Goal: Task Accomplishment & Management: Manage account settings

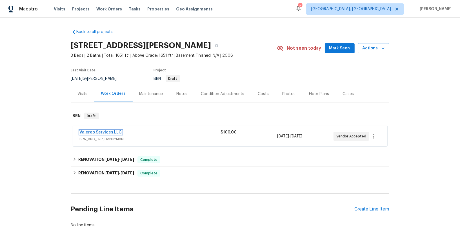
click at [108, 131] on link "Valereo Services LLC" at bounding box center [101, 132] width 42 height 4
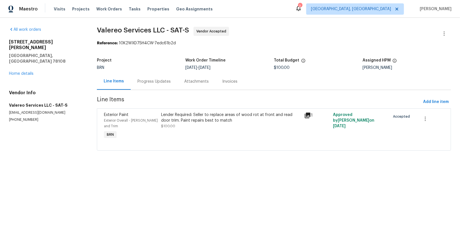
click at [186, 120] on div "Lender Required: Seller to replace areas of wood rot at front and read door tri…" at bounding box center [231, 117] width 140 height 11
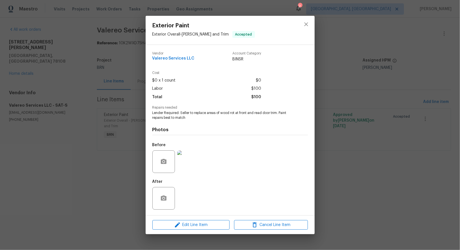
click at [190, 161] on img at bounding box center [188, 161] width 23 height 23
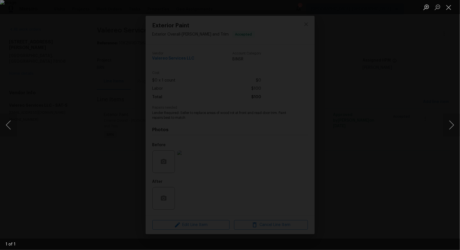
click at [368, 171] on div "Lightbox" at bounding box center [230, 125] width 460 height 250
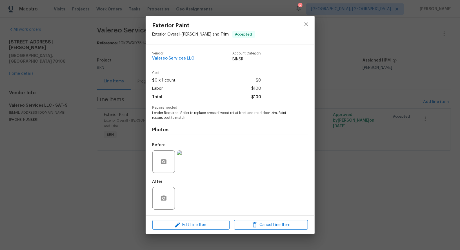
click at [200, 129] on h4 "Photos" at bounding box center [231, 130] width 156 height 6
click at [194, 159] on img at bounding box center [188, 161] width 23 height 23
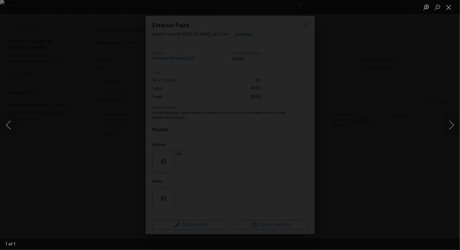
click at [382, 92] on div "Lightbox" at bounding box center [230, 125] width 460 height 250
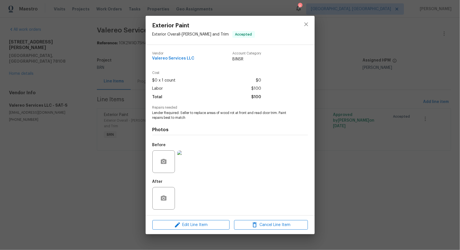
click at [382, 92] on div "Exterior Paint Exterior Overall - Eaves and Trim Accepted Vendor Valereo Servic…" at bounding box center [230, 125] width 460 height 250
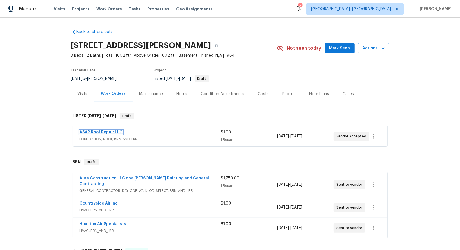
click at [98, 133] on link "ASAP Roof Repair LLC" at bounding box center [101, 132] width 43 height 4
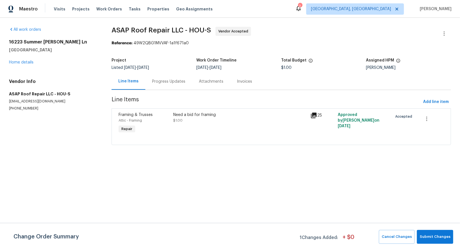
click at [157, 79] on div "Progress Updates" at bounding box center [168, 82] width 33 height 6
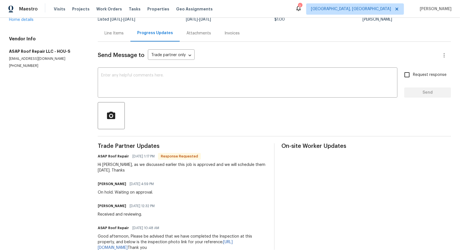
scroll to position [48, 0]
click at [116, 172] on div "Hi [PERSON_NAME], as we discussed earlier this job is approved and we will sche…" at bounding box center [183, 167] width 170 height 11
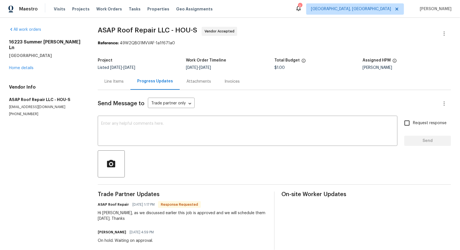
click at [109, 80] on div "Line Items" at bounding box center [114, 82] width 19 height 6
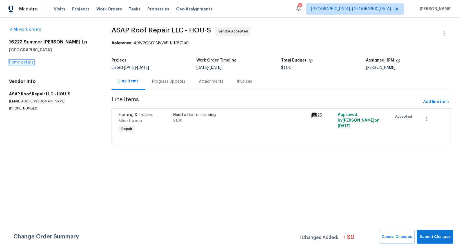
click at [21, 64] on link "Home details" at bounding box center [21, 62] width 25 height 4
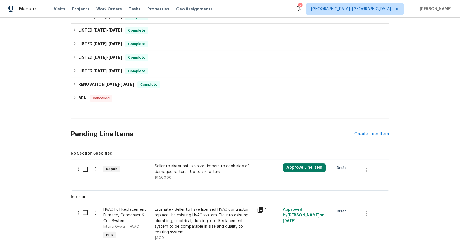
scroll to position [243, 0]
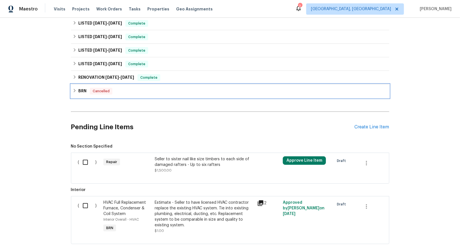
click at [78, 94] on div "BRN Cancelled" at bounding box center [230, 91] width 319 height 14
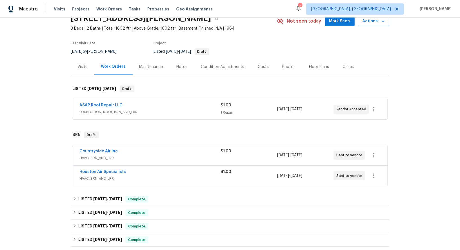
scroll to position [26, 0]
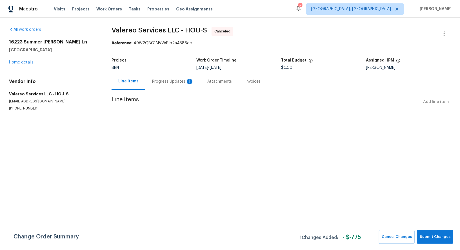
click at [163, 80] on div "Progress Updates 1" at bounding box center [173, 82] width 42 height 6
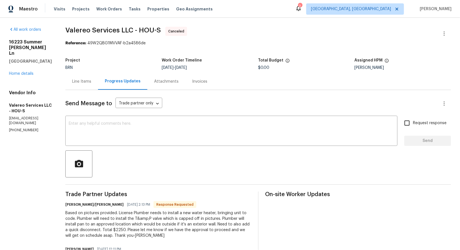
click at [86, 81] on div "Line Items" at bounding box center [81, 82] width 19 height 6
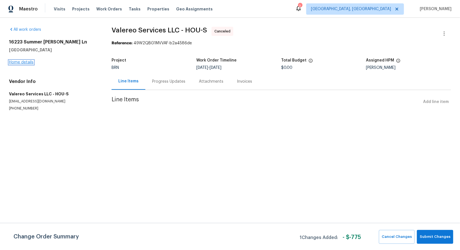
click at [27, 61] on link "Home details" at bounding box center [21, 62] width 25 height 4
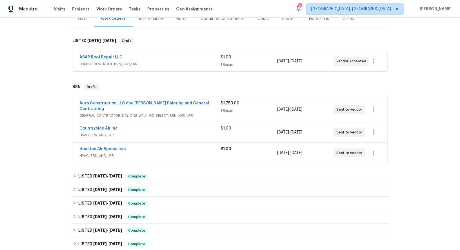
scroll to position [87, 0]
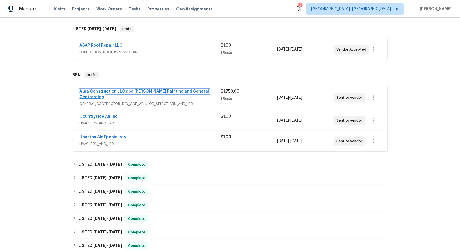
click at [145, 91] on link "Aura Construction LLC dba [PERSON_NAME] Painting and General Contracting" at bounding box center [145, 94] width 130 height 10
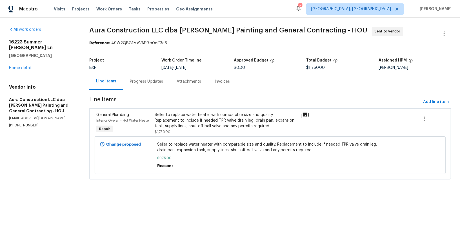
click at [144, 89] on div "Progress Updates" at bounding box center [146, 81] width 47 height 17
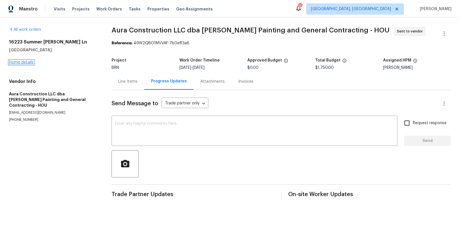
click at [20, 63] on link "Home details" at bounding box center [21, 62] width 25 height 4
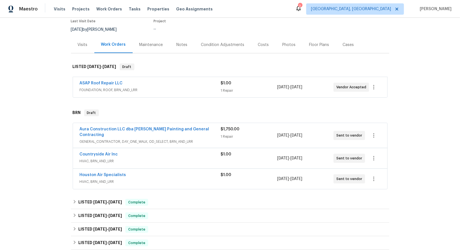
scroll to position [57, 0]
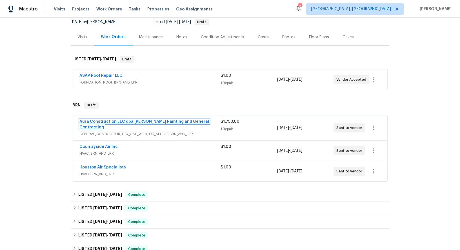
click at [142, 122] on link "Aura Construction LLC dba [PERSON_NAME] Painting and General Contracting" at bounding box center [145, 125] width 130 height 10
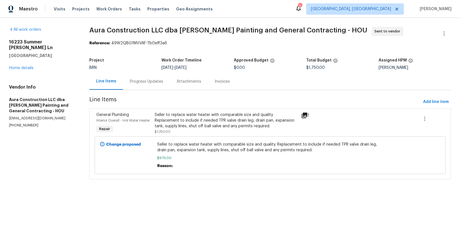
click at [148, 77] on div "Progress Updates" at bounding box center [146, 81] width 47 height 17
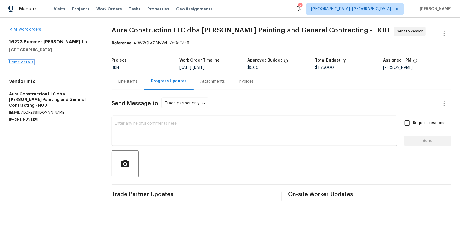
click at [26, 62] on link "Home details" at bounding box center [21, 62] width 25 height 4
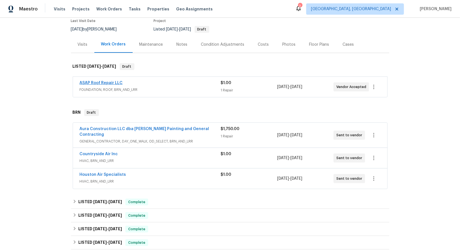
scroll to position [75, 0]
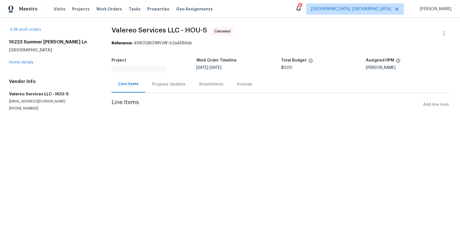
click at [153, 84] on div "Progress Updates" at bounding box center [168, 84] width 33 height 6
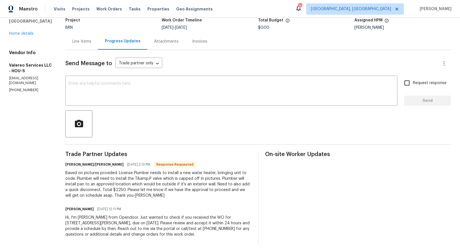
scroll to position [43, 0]
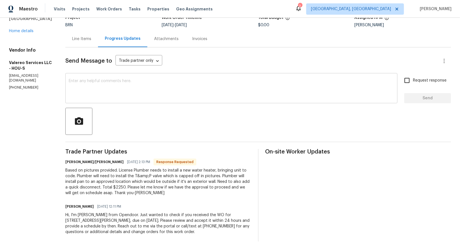
click at [146, 100] on div "x ​" at bounding box center [231, 88] width 332 height 29
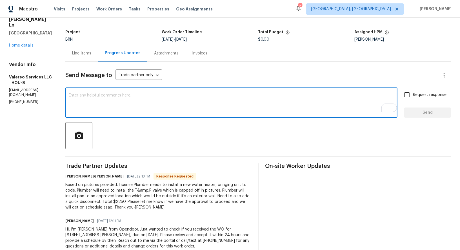
scroll to position [0, 0]
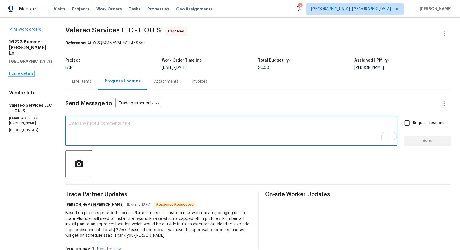
click at [27, 72] on link "Home details" at bounding box center [21, 74] width 25 height 4
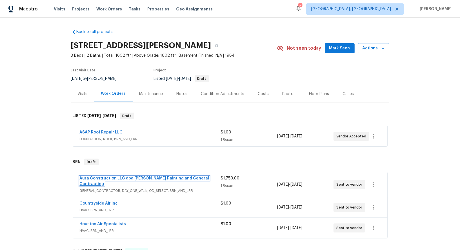
click at [112, 178] on link "Aura Construction LLC dba [PERSON_NAME] Painting and General Contracting" at bounding box center [145, 181] width 130 height 10
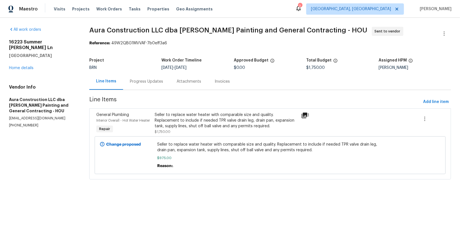
click at [150, 80] on div "Progress Updates" at bounding box center [146, 82] width 33 height 6
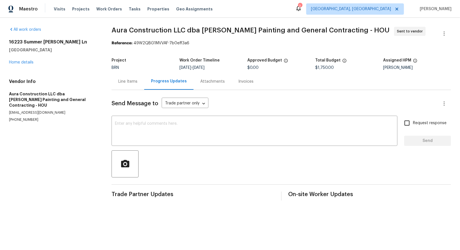
click at [122, 81] on div "Line Items" at bounding box center [127, 82] width 19 height 6
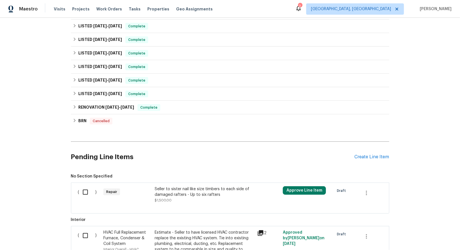
scroll to position [274, 0]
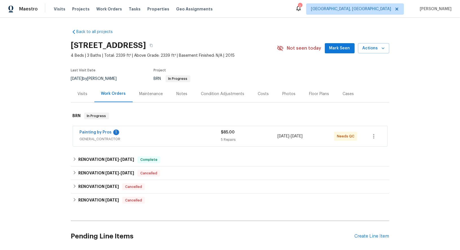
click at [96, 129] on div "Painting by Pros 1 GENERAL_CONTRACTOR $85.00 5 Repairs 8/22/2025 - 8/26/2025 Ne…" at bounding box center [230, 136] width 315 height 20
click at [96, 133] on link "Painting by Pros" at bounding box center [96, 132] width 32 height 4
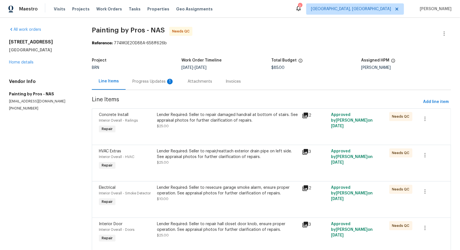
click at [150, 83] on div "Progress Updates 1" at bounding box center [154, 82] width 42 height 6
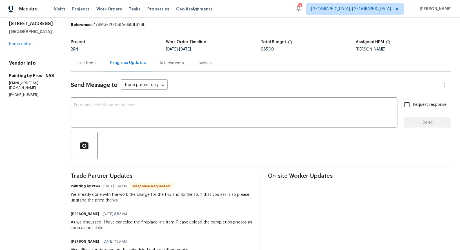
scroll to position [10, 0]
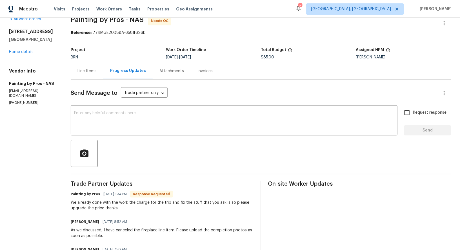
click at [86, 74] on div "Line Items" at bounding box center [87, 71] width 33 height 17
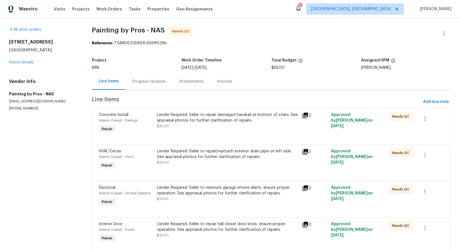
click at [186, 119] on div "Lender Required: Seller to repair damaged handrail at bottom of stairs. See app…" at bounding box center [228, 117] width 142 height 11
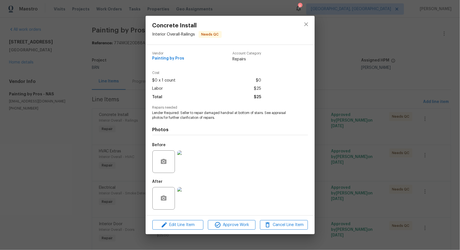
click at [187, 167] on img at bounding box center [188, 161] width 23 height 23
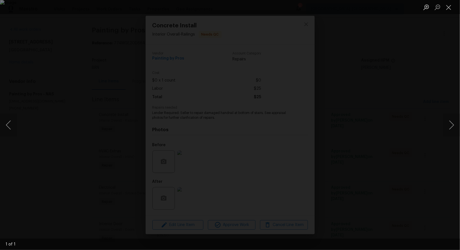
click at [240, 195] on div "Lightbox" at bounding box center [230, 125] width 460 height 250
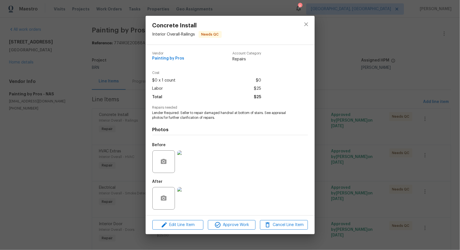
click at [195, 198] on img at bounding box center [188, 198] width 23 height 23
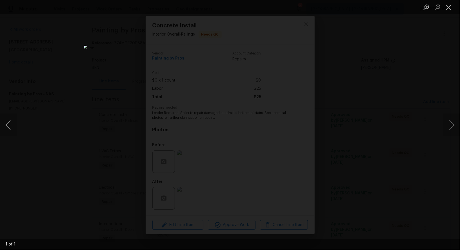
click at [355, 127] on div "Lightbox" at bounding box center [230, 125] width 460 height 250
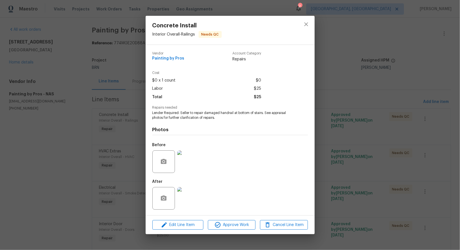
click at [353, 142] on div "Concrete Install Interior Overall - Railings Needs QC Vendor Painting by Pros A…" at bounding box center [230, 125] width 460 height 250
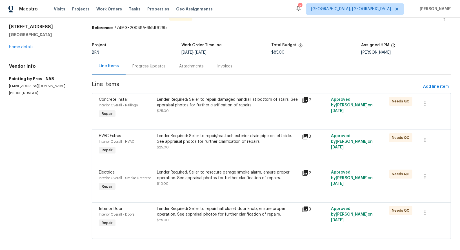
scroll to position [20, 0]
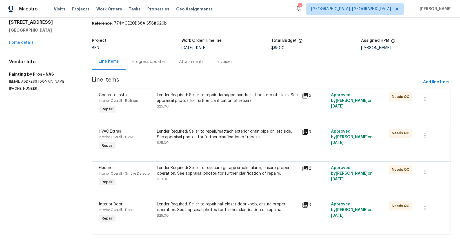
click at [192, 133] on div "Lender Required: Seller to repair/reattach exterior drain pipe on left side. Se…" at bounding box center [228, 134] width 142 height 11
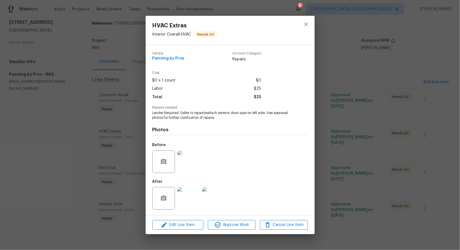
click at [195, 164] on img at bounding box center [188, 161] width 23 height 23
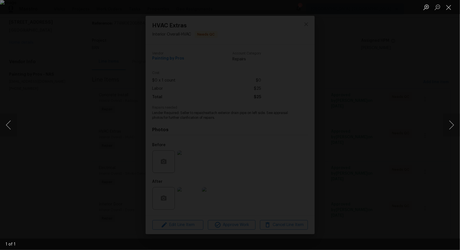
click at [253, 191] on div "Lightbox" at bounding box center [230, 125] width 460 height 250
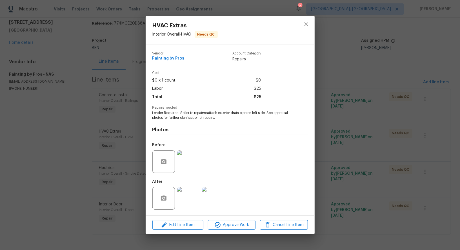
click at [190, 196] on img at bounding box center [188, 198] width 23 height 23
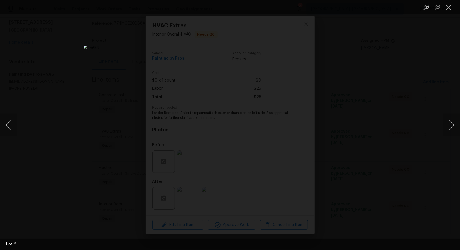
click at [355, 170] on div "Lightbox" at bounding box center [230, 125] width 460 height 250
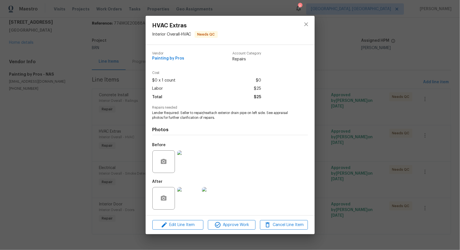
click at [187, 168] on img at bounding box center [188, 161] width 23 height 23
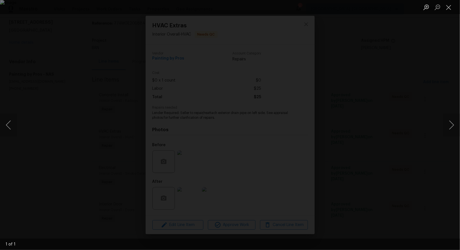
click at [321, 181] on div "Lightbox" at bounding box center [230, 125] width 460 height 250
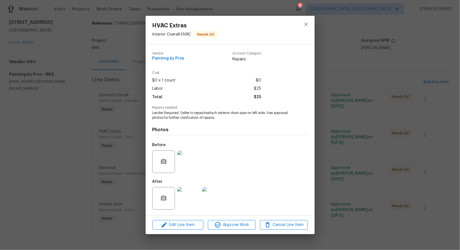
click at [189, 198] on img at bounding box center [188, 198] width 23 height 23
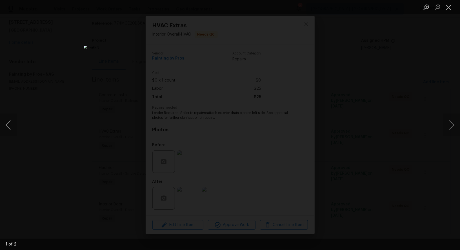
click at [364, 179] on div "Lightbox" at bounding box center [230, 125] width 460 height 250
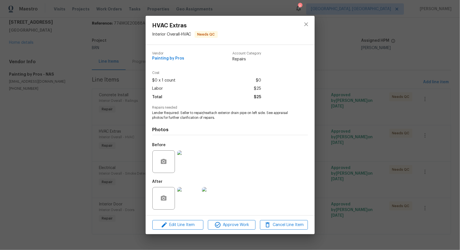
click at [364, 179] on div "HVAC Extras Interior Overall - HVAC Needs QC Vendor Painting by Pros Account Ca…" at bounding box center [230, 125] width 460 height 250
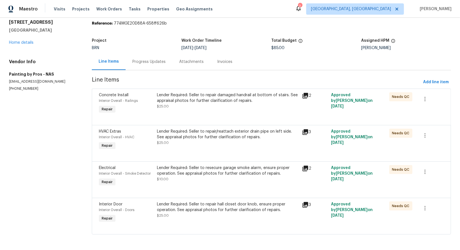
click at [200, 175] on div "Lender Required: Seller to resecure garage smoke alarm, ensure proper operation…" at bounding box center [228, 170] width 142 height 11
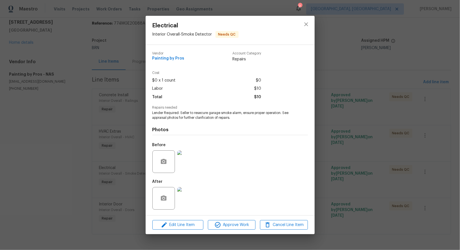
click at [190, 160] on img at bounding box center [188, 161] width 23 height 23
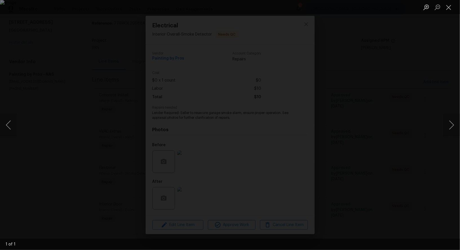
click at [388, 165] on div "Lightbox" at bounding box center [230, 125] width 460 height 250
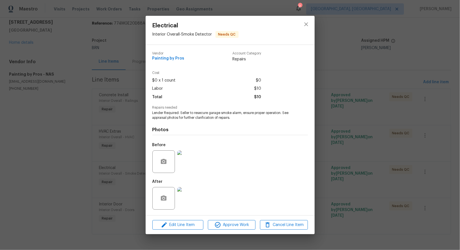
click at [201, 193] on div at bounding box center [188, 198] width 25 height 29
click at [193, 196] on img at bounding box center [188, 198] width 23 height 23
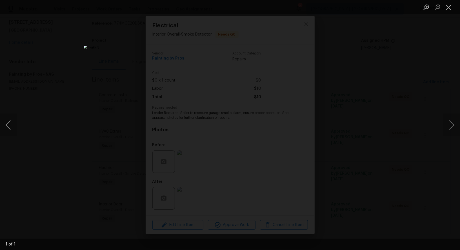
click at [357, 145] on div "Lightbox" at bounding box center [230, 125] width 460 height 250
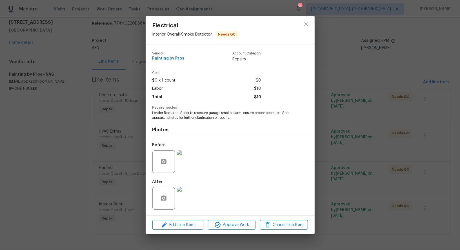
click at [357, 145] on div "Electrical Interior Overall - Smoke Detector Needs QC Vendor Painting by Pros A…" at bounding box center [230, 125] width 460 height 250
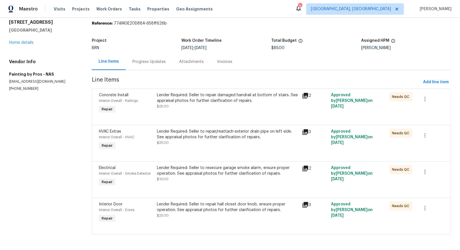
click at [213, 209] on div "Lender Required: Seller to repair hall closet door knob, ensure proper operatio…" at bounding box center [228, 206] width 142 height 11
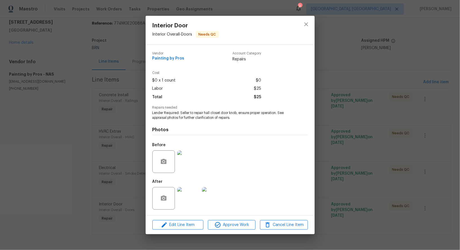
click at [189, 156] on img at bounding box center [188, 161] width 23 height 23
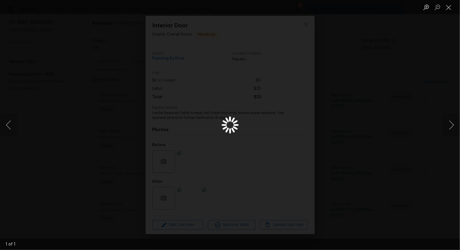
click at [245, 165] on div "Lightbox" at bounding box center [230, 125] width 460 height 250
click at [352, 146] on div "Lightbox" at bounding box center [230, 125] width 460 height 250
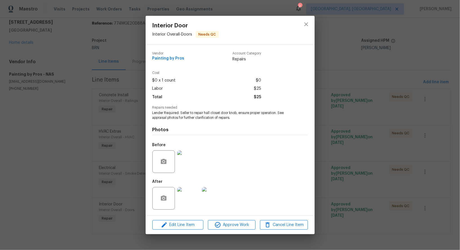
click at [182, 201] on img at bounding box center [188, 198] width 23 height 23
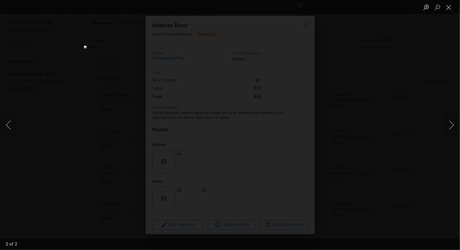
click at [357, 169] on div "Lightbox" at bounding box center [230, 125] width 460 height 250
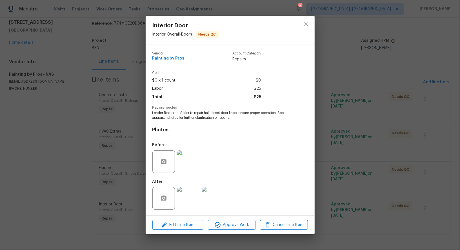
click at [357, 169] on div "Interior Door Interior Overall - Doors Needs QC Vendor Painting by Pros Account…" at bounding box center [230, 125] width 460 height 250
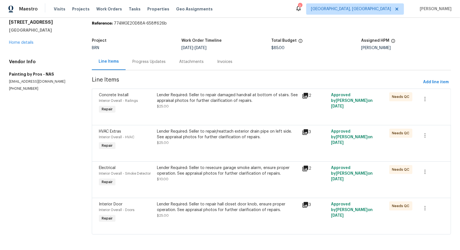
scroll to position [0, 0]
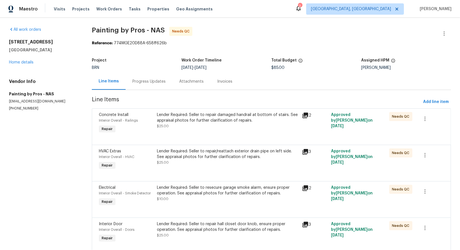
click at [147, 84] on div "Progress Updates" at bounding box center [149, 82] width 33 height 6
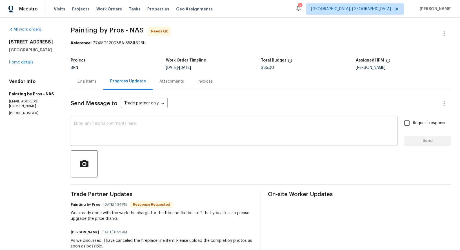
click at [89, 81] on div "Line Items" at bounding box center [87, 82] width 19 height 6
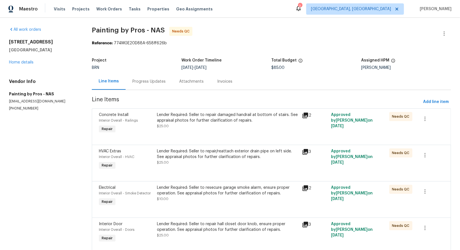
scroll to position [20, 0]
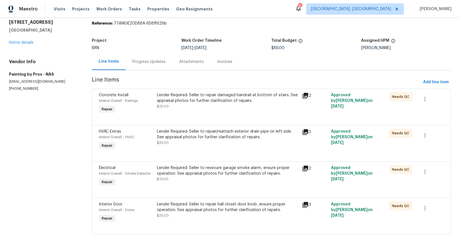
click at [194, 217] on div "Lender Required: Seller to repair hall closet door knob, ensure proper operatio…" at bounding box center [228, 209] width 142 height 17
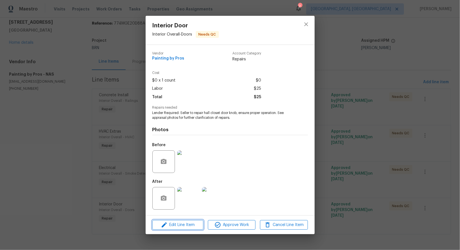
click at [184, 227] on span "Edit Line Item" at bounding box center [178, 224] width 48 height 7
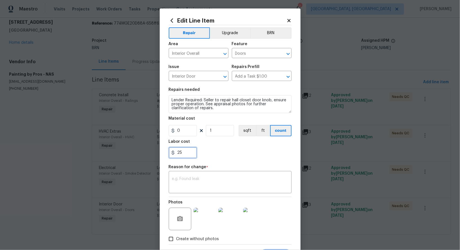
click at [184, 153] on input "25" at bounding box center [183, 152] width 28 height 11
type input "100"
click at [181, 187] on textarea at bounding box center [230, 183] width 116 height 12
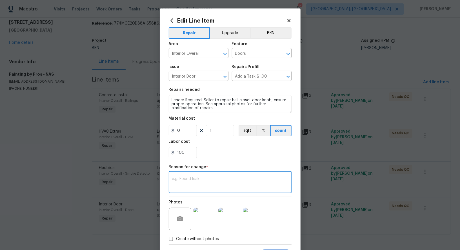
paste textarea "(PR) Updated per vendors final cost."
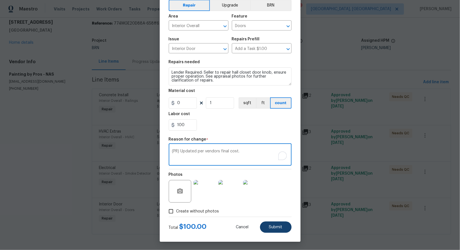
type textarea "(PR) Updated per vendors final cost."
click at [271, 225] on span "Submit" at bounding box center [276, 227] width 14 height 4
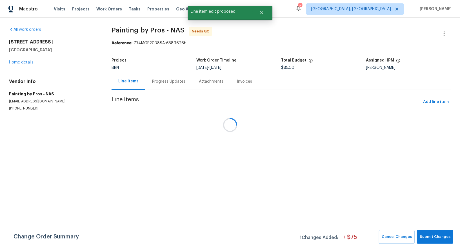
scroll to position [0, 0]
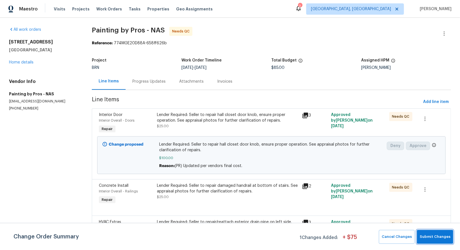
click at [440, 237] on span "Submit Changes" at bounding box center [435, 236] width 31 height 6
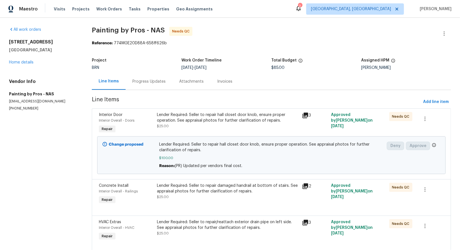
click at [147, 84] on div "Progress Updates" at bounding box center [149, 81] width 47 height 17
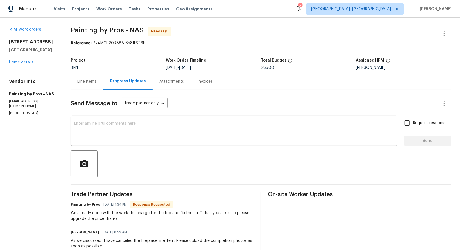
click at [98, 85] on div "Line Items" at bounding box center [87, 81] width 33 height 17
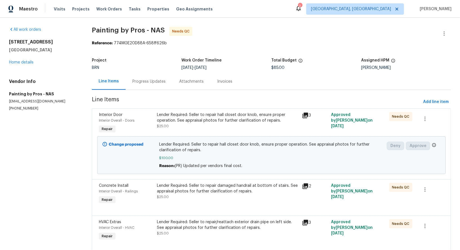
click at [145, 83] on div "Progress Updates" at bounding box center [149, 82] width 33 height 6
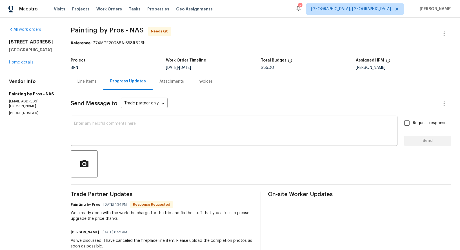
click at [103, 82] on div "Line Items" at bounding box center [87, 81] width 33 height 17
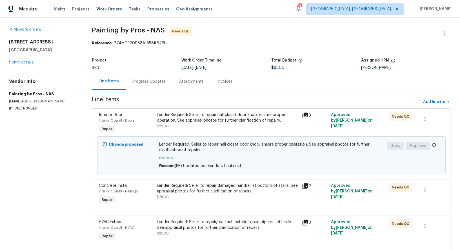
click at [148, 81] on div "Progress Updates" at bounding box center [149, 82] width 33 height 6
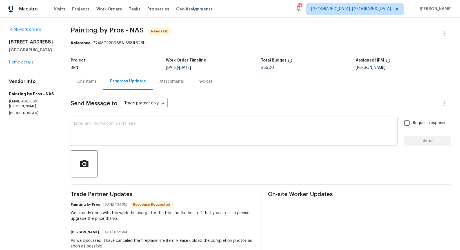
click at [92, 81] on div "Line Items" at bounding box center [87, 82] width 19 height 6
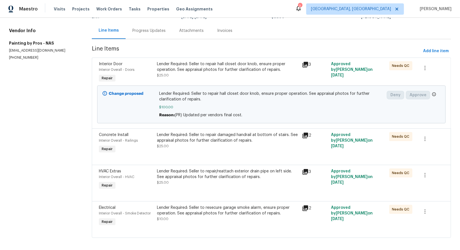
scroll to position [49, 0]
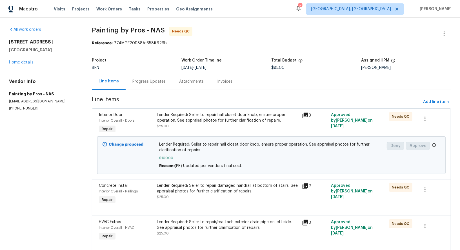
scroll to position [54, 0]
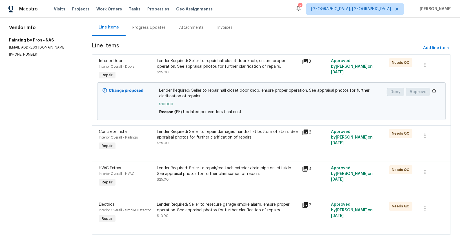
click at [189, 143] on div "Lender Required: Seller to repair damaged handrail at bottom of stairs. See app…" at bounding box center [228, 137] width 142 height 17
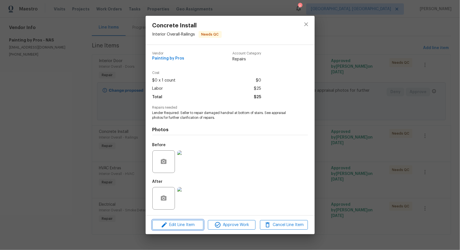
click at [174, 224] on span "Edit Line Item" at bounding box center [178, 224] width 48 height 7
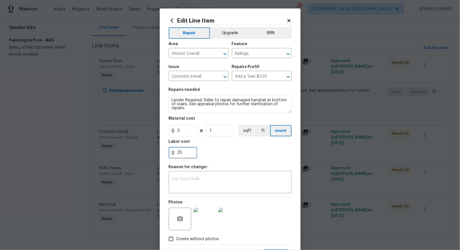
click at [185, 155] on input "25" at bounding box center [183, 152] width 28 height 11
type input "2"
type input "50"
click at [173, 180] on textarea at bounding box center [230, 183] width 116 height 12
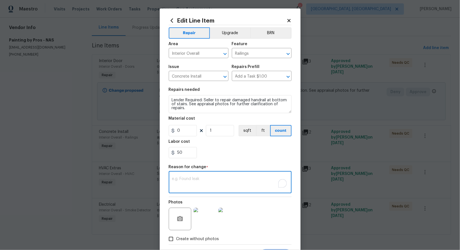
paste textarea "(PR) Updated per vendors final cost."
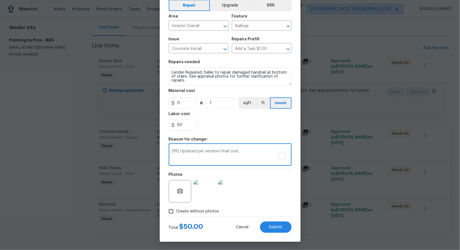
scroll to position [0, 0]
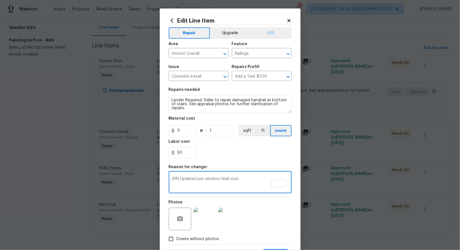
type textarea "(PR) Updated per vendors final cost."
click at [269, 37] on button "BRN" at bounding box center [270, 32] width 41 height 11
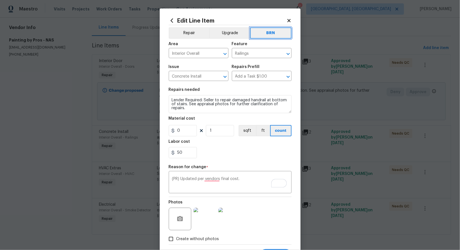
scroll to position [28, 0]
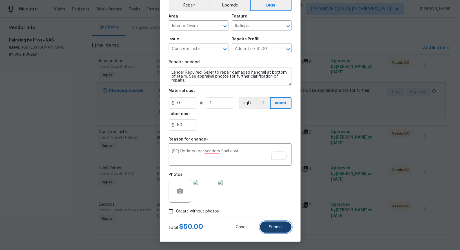
click at [276, 226] on span "Submit" at bounding box center [276, 227] width 14 height 4
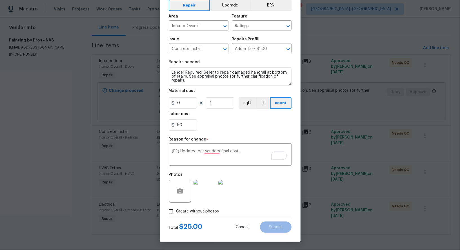
scroll to position [27, 0]
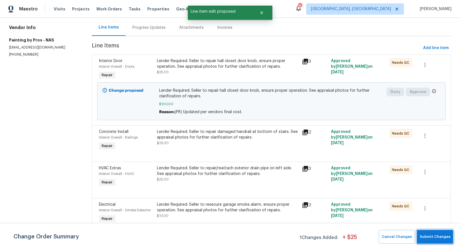
click at [441, 235] on span "Submit Changes" at bounding box center [435, 236] width 31 height 6
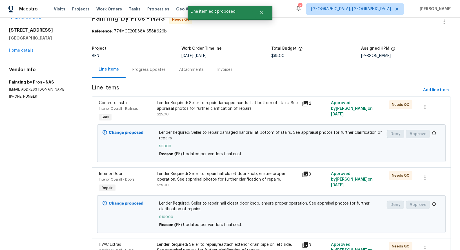
scroll to position [0, 0]
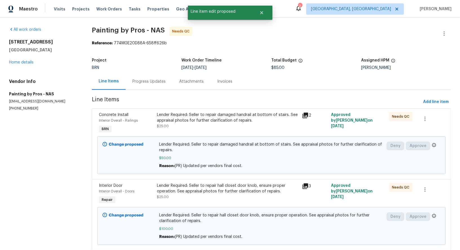
click at [141, 81] on div "Progress Updates" at bounding box center [149, 82] width 33 height 6
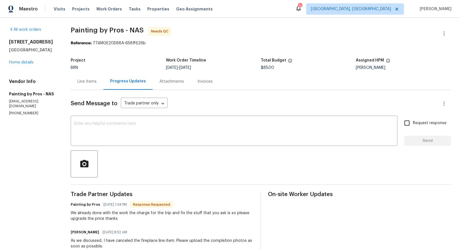
click at [97, 80] on div "Line Items" at bounding box center [87, 82] width 19 height 6
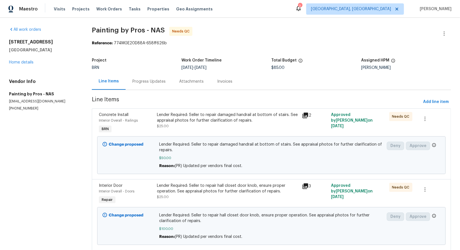
click at [147, 80] on div "Progress Updates" at bounding box center [149, 82] width 33 height 6
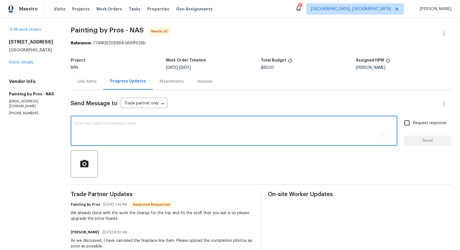
click at [101, 136] on textarea "To enrich screen reader interactions, please activate Accessibility in Grammarl…" at bounding box center [234, 132] width 320 height 20
type textarea "Please help me with the final cost of the work."
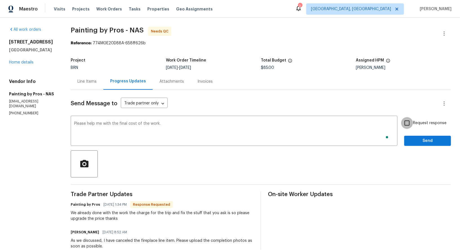
click at [410, 125] on input "Request response" at bounding box center [407, 123] width 12 height 12
checkbox input "true"
click at [410, 140] on span "Send" at bounding box center [428, 140] width 38 height 7
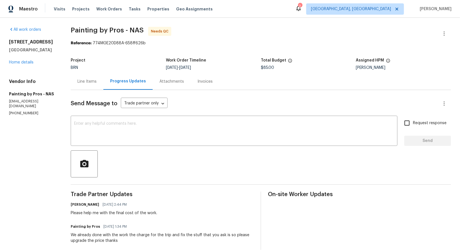
click at [87, 85] on div "Line Items" at bounding box center [87, 81] width 33 height 17
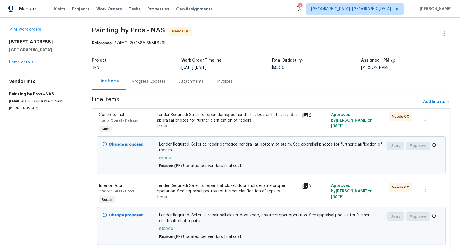
click at [197, 120] on div "Lender Required: Seller to repair damaged handrail at bottom of stairs. See app…" at bounding box center [228, 117] width 142 height 11
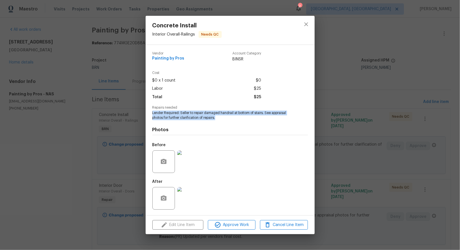
drag, startPoint x: 148, startPoint y: 113, endPoint x: 226, endPoint y: 118, distance: 78.0
click at [226, 118] on div "Vendor Painting by Pros Account Category BINSR Cost $0 x 1 count $0 Labor $25 T…" at bounding box center [230, 130] width 169 height 170
copy span "Lender Required: Seller to repair damaged handrail at bottom of stairs. See app…"
click at [161, 116] on span "Lender Required: Seller to repair damaged handrail at bottom of stairs. See app…" at bounding box center [223, 116] width 140 height 10
drag, startPoint x: 151, startPoint y: 113, endPoint x: 230, endPoint y: 119, distance: 78.9
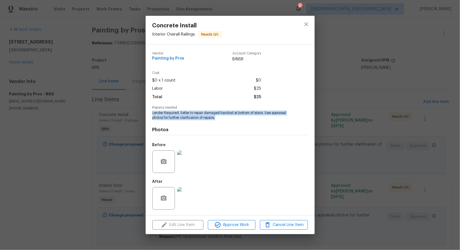
click at [230, 119] on div "Vendor Painting by Pros Account Category BINSR Cost $0 x 1 count $0 Labor $25 T…" at bounding box center [230, 130] width 169 height 170
copy span "Lender Required: Seller to repair damaged handrail at bottom of stairs. See app…"
click at [180, 149] on div at bounding box center [188, 161] width 25 height 29
click at [183, 154] on img at bounding box center [188, 161] width 23 height 23
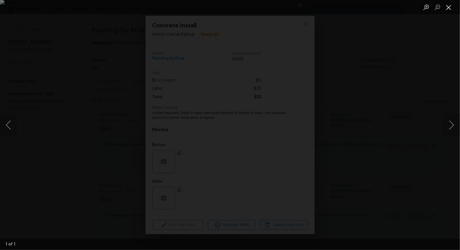
click at [449, 7] on button "Close lightbox" at bounding box center [448, 7] width 11 height 10
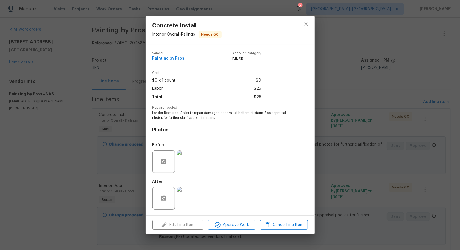
click at [196, 196] on img at bounding box center [188, 198] width 23 height 23
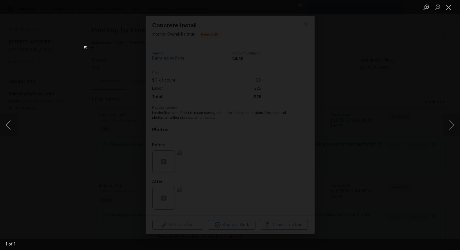
click at [81, 69] on div "Lightbox" at bounding box center [230, 125] width 460 height 250
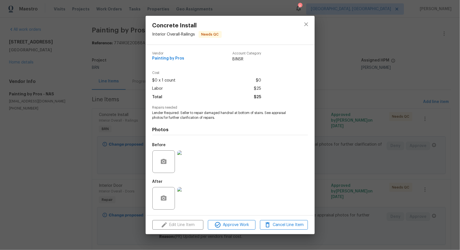
click at [81, 69] on div "Concrete Install Interior Overall - Railings Needs QC Vendor Painting by Pros A…" at bounding box center [230, 125] width 460 height 250
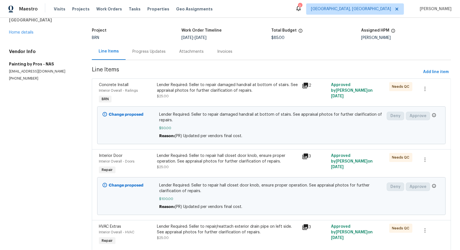
scroll to position [59, 0]
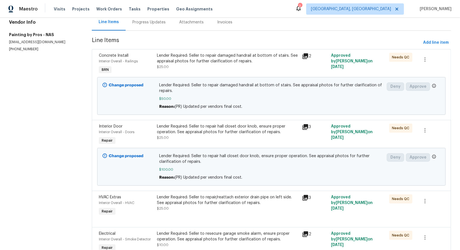
click at [170, 140] on div "Lender Required: Seller to repair hall closet door knob, ensure proper operatio…" at bounding box center [227, 135] width 145 height 26
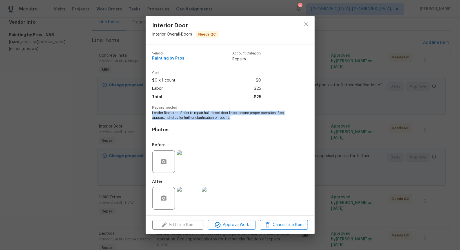
drag, startPoint x: 150, startPoint y: 112, endPoint x: 251, endPoint y: 118, distance: 100.8
click at [251, 118] on div "Vendor Painting by Pros Account Category Repairs Cost $0 x 1 count $0 Labor $25…" at bounding box center [230, 130] width 169 height 170
copy span "Lender Required: Seller to repair hall closet door knob, ensure proper operatio…"
click at [190, 162] on img at bounding box center [188, 161] width 23 height 23
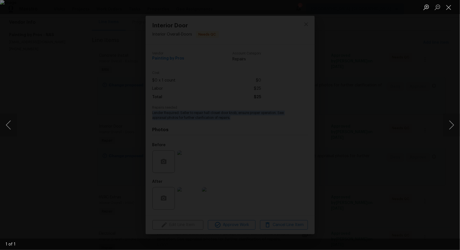
click at [213, 132] on img "Lightbox" at bounding box center [230, 125] width 460 height 250
click at [451, 3] on button "Close lightbox" at bounding box center [448, 7] width 11 height 10
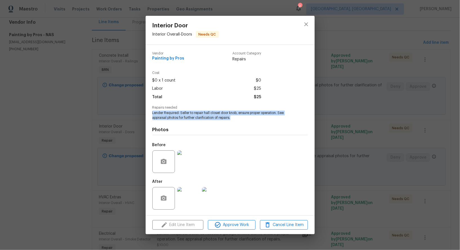
click at [187, 201] on img at bounding box center [188, 198] width 23 height 23
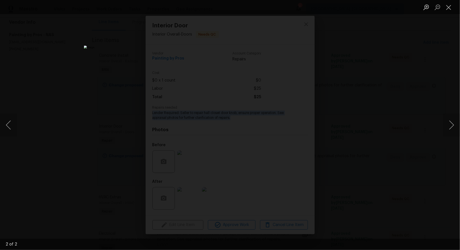
click at [402, 88] on div "Lightbox" at bounding box center [230, 125] width 460 height 250
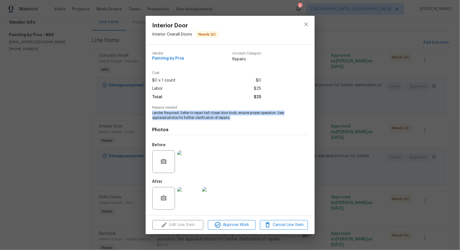
click at [402, 88] on div "Lightbox" at bounding box center [230, 125] width 460 height 250
click at [365, 131] on div "Interior Door Interior Overall - Doors Needs QC Vendor Painting by Pros Account…" at bounding box center [230, 125] width 460 height 250
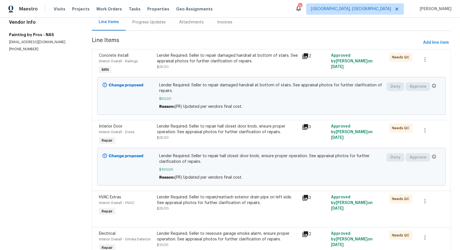
scroll to position [88, 0]
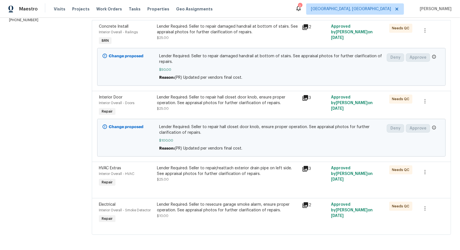
click at [179, 171] on div "Lender Required: Seller to repair/reattach exterior drain pipe on left side. Se…" at bounding box center [228, 170] width 142 height 11
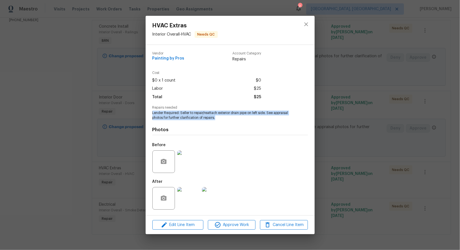
drag, startPoint x: 150, startPoint y: 112, endPoint x: 219, endPoint y: 120, distance: 69.1
click at [219, 120] on div "Vendor Painting by Pros Account Category Repairs Cost $0 x 1 count $0 Labor $25…" at bounding box center [230, 130] width 169 height 170
copy span "Lender Required: Seller to repair/reattach exterior drain pipe on left side. Se…"
click at [189, 166] on img at bounding box center [188, 161] width 23 height 23
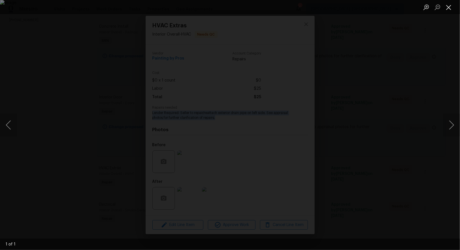
click at [451, 9] on button "Close lightbox" at bounding box center [448, 7] width 11 height 10
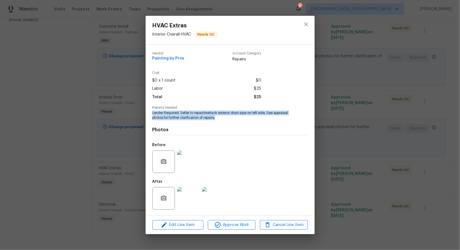
click at [194, 202] on img at bounding box center [188, 198] width 23 height 23
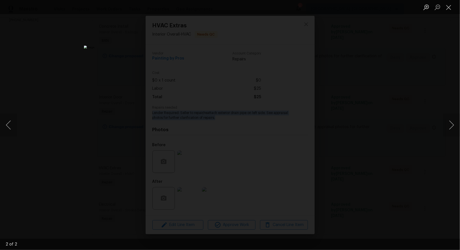
click at [422, 115] on div "Lightbox" at bounding box center [230, 125] width 460 height 250
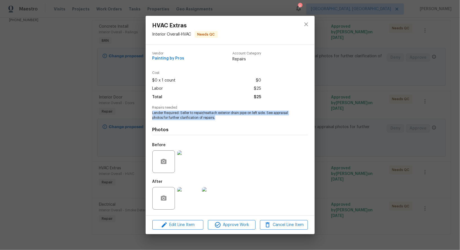
click at [422, 115] on div "HVAC Extras Interior Overall - HVAC Needs QC Vendor Painting by Pros Account Ca…" at bounding box center [230, 125] width 460 height 250
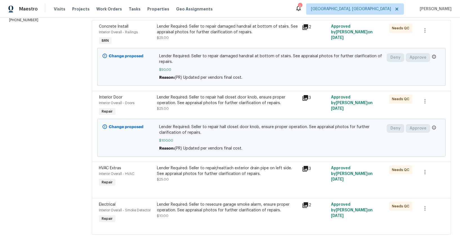
click at [177, 210] on div "Lender Required: Seller to resecure garage smoke alarm, ensure proper operation…" at bounding box center [228, 207] width 142 height 11
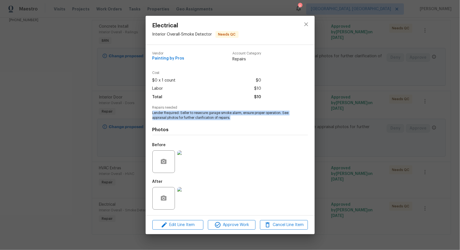
drag, startPoint x: 152, startPoint y: 113, endPoint x: 247, endPoint y: 120, distance: 95.5
click at [247, 120] on div "Vendor Painting by Pros Account Category Repairs Cost $0 x 1 count $0 Labor $10…" at bounding box center [230, 130] width 169 height 170
copy span "Lender Required: Seller to resecure garage smoke alarm, ensure proper operation…"
click at [185, 164] on img at bounding box center [188, 161] width 23 height 23
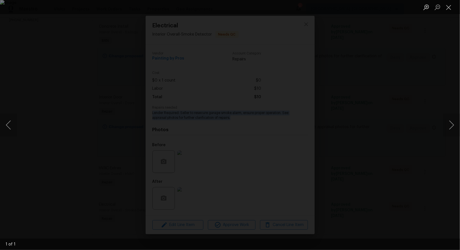
click at [455, 6] on ul "Lightbox" at bounding box center [440, 7] width 39 height 14
click at [453, 6] on button "Close lightbox" at bounding box center [448, 7] width 11 height 10
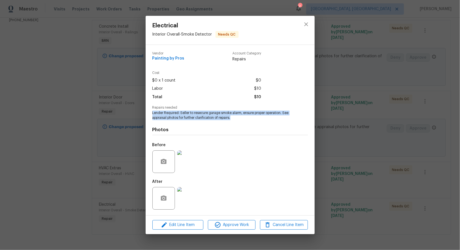
click at [184, 198] on img at bounding box center [188, 198] width 23 height 23
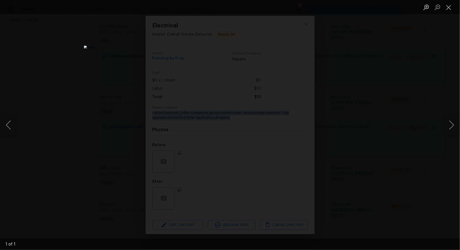
click at [46, 97] on div "Lightbox" at bounding box center [230, 125] width 460 height 250
click at [46, 97] on div "Electrical Interior Overall - Smoke Detector Needs QC Vendor Painting by Pros A…" at bounding box center [230, 125] width 460 height 250
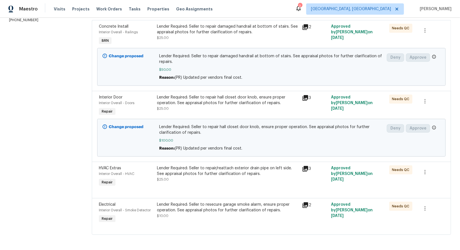
click at [46, 97] on section "All work orders 2039 Bandera Dr Clarksville, TN 37042 Home details Vendor Info …" at bounding box center [43, 90] width 69 height 303
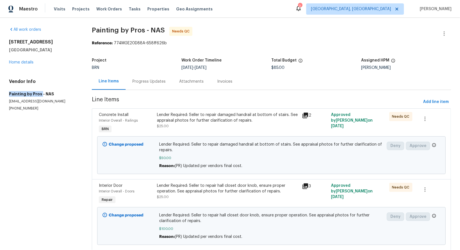
drag, startPoint x: 7, startPoint y: 92, endPoint x: 40, endPoint y: 92, distance: 33.5
click at [40, 92] on div "All work orders 2039 Bandera Dr Clarksville, TN 37042 Home details Vendor Info …" at bounding box center [230, 178] width 460 height 321
copy h5 "Painting by Pros"
click at [148, 76] on div "Progress Updates" at bounding box center [149, 81] width 47 height 17
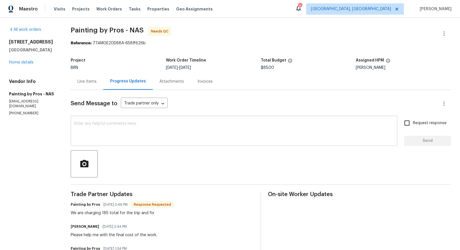
click at [124, 137] on textarea at bounding box center [234, 132] width 320 height 20
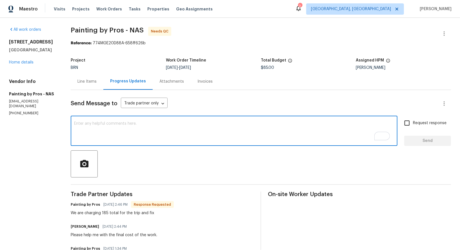
click at [129, 136] on textarea "To enrich screen reader interactions, please activate Accessibility in Grammarl…" at bounding box center [234, 132] width 320 height 20
type textarea "H"
type textarea "Got it, I will update the cost. Thanks!"
click at [407, 125] on input "Request response" at bounding box center [407, 123] width 12 height 12
checkbox input "true"
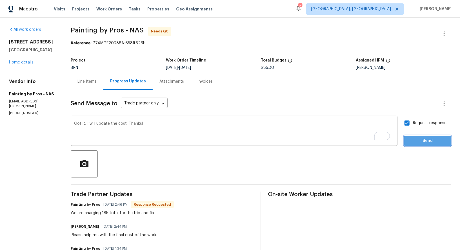
click at [415, 138] on span "Send" at bounding box center [428, 140] width 38 height 7
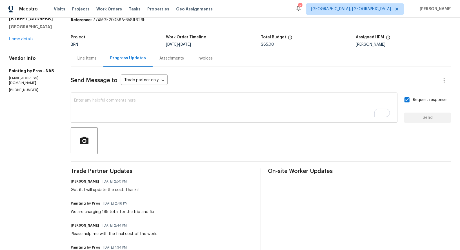
scroll to position [25, 0]
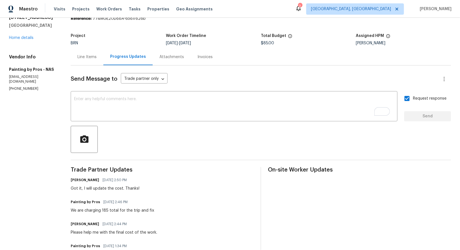
click at [92, 57] on div "Line Items" at bounding box center [87, 57] width 19 height 6
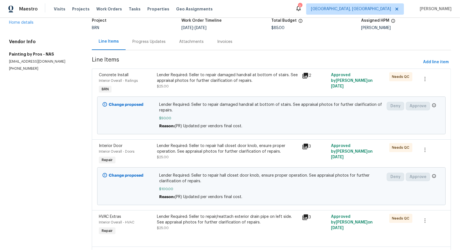
scroll to position [39, 0]
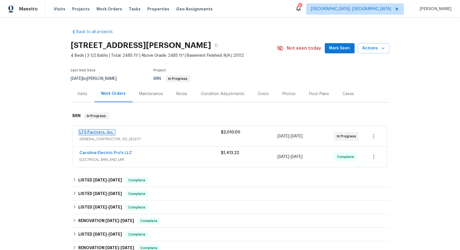
click at [98, 131] on link "LFS Partners, Inc." at bounding box center [97, 132] width 35 height 4
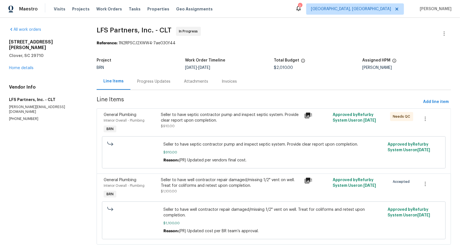
click at [153, 88] on div "Progress Updates" at bounding box center [154, 81] width 47 height 17
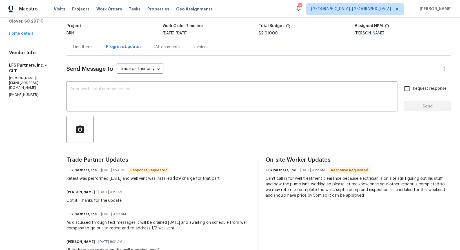
scroll to position [21, 0]
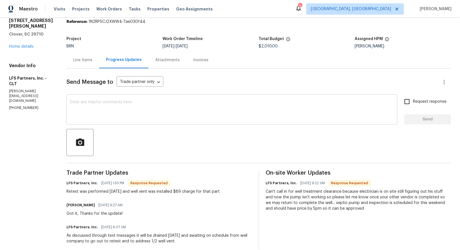
click at [117, 112] on textarea at bounding box center [232, 110] width 324 height 20
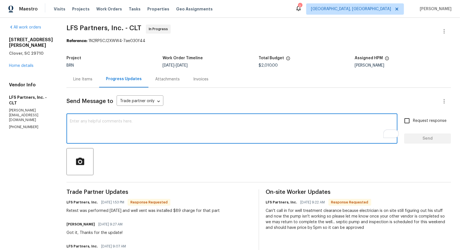
scroll to position [0, 0]
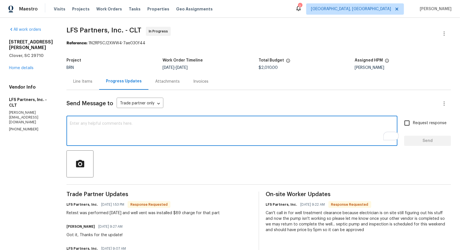
click at [73, 87] on div "Line Items" at bounding box center [83, 81] width 33 height 17
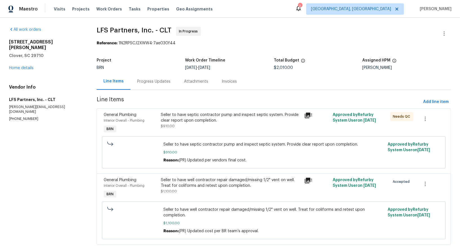
scroll to position [4, 0]
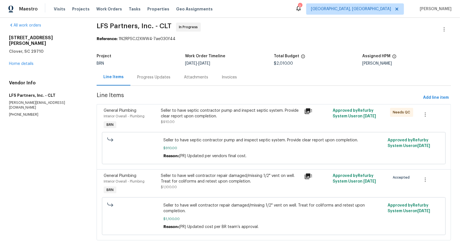
click at [193, 189] on div "Seller to have well contractor repair damaged/missing 1/2" vent on well. Treat …" at bounding box center [231, 181] width 140 height 17
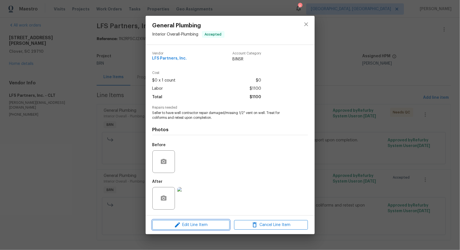
click at [189, 223] on span "Edit Line Item" at bounding box center [191, 224] width 74 height 7
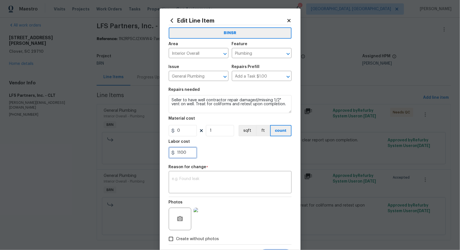
click at [189, 151] on input "1100" at bounding box center [183, 152] width 28 height 11
type input "1189"
click at [187, 181] on textarea at bounding box center [230, 183] width 116 height 12
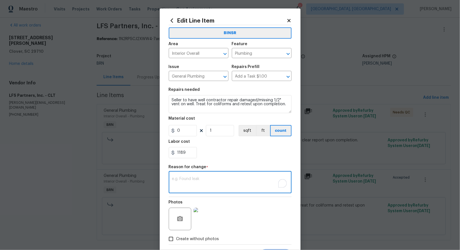
paste textarea "(PR) Updated cost per BR team’s approval."
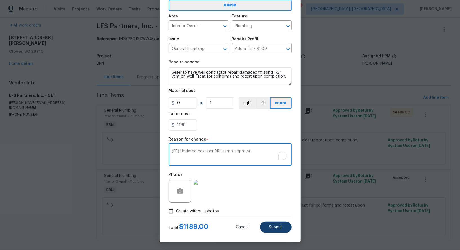
type textarea "(PR) Updated cost per BR team’s approval."
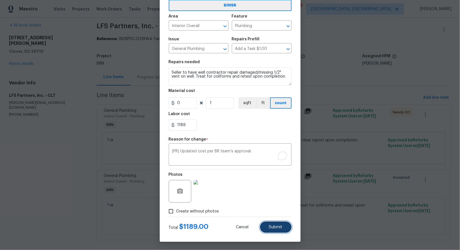
click at [279, 225] on span "Submit" at bounding box center [276, 227] width 14 height 4
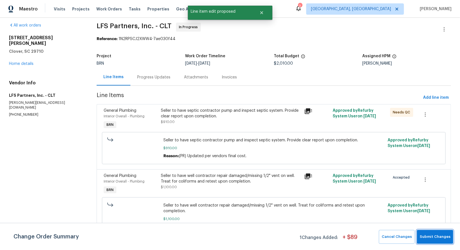
click at [434, 240] on button "Submit Changes" at bounding box center [435, 237] width 36 height 14
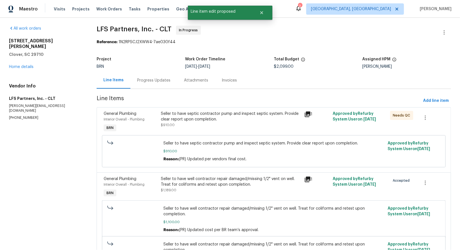
scroll to position [0, 0]
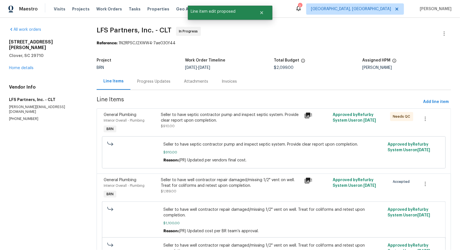
click at [145, 83] on div "Progress Updates" at bounding box center [153, 82] width 33 height 6
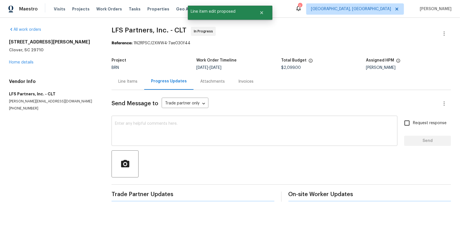
click at [158, 128] on textarea at bounding box center [254, 132] width 279 height 20
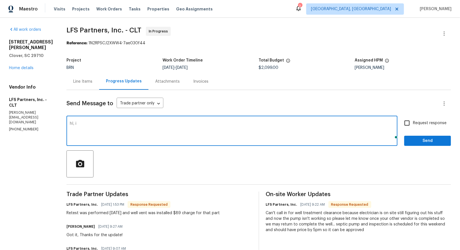
type textarea "hI, i"
type textarea "Hi, I have updated the cost. Thanks!"
click at [416, 122] on span "Request response" at bounding box center [430, 123] width 34 height 6
click at [413, 122] on input "Request response" at bounding box center [407, 123] width 12 height 12
checkbox input "true"
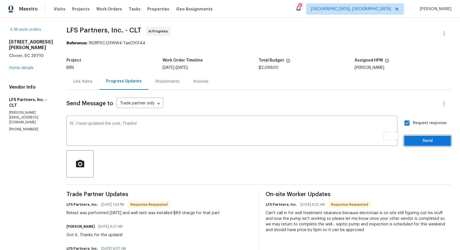
click at [417, 139] on span "Send" at bounding box center [428, 140] width 38 height 7
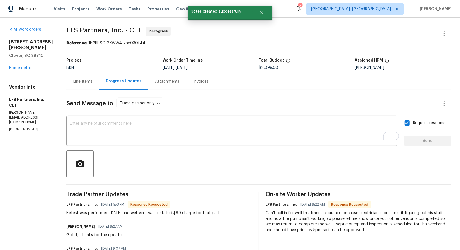
click at [67, 82] on div "Line Items" at bounding box center [83, 81] width 33 height 17
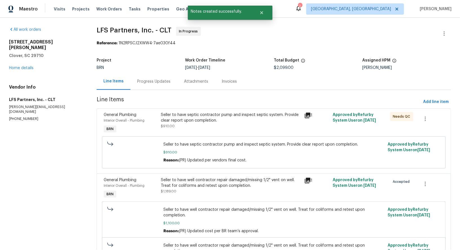
scroll to position [34, 0]
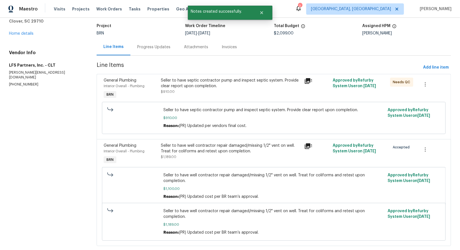
click at [186, 156] on div "Seller to have well contractor repair damaged/missing 1/2" vent on well. Treat …" at bounding box center [231, 151] width 140 height 17
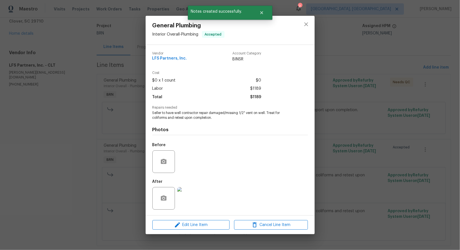
click at [192, 199] on img at bounding box center [188, 198] width 23 height 23
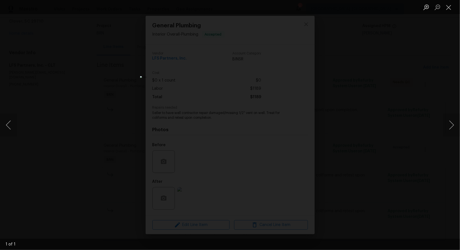
click at [351, 165] on div "Lightbox" at bounding box center [230, 125] width 460 height 250
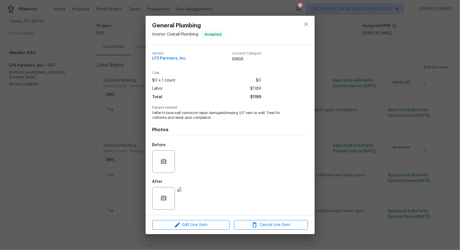
click at [351, 165] on div "General Plumbing Interior Overall - Plumbing Accepted Vendor LFS Partners, Inc.…" at bounding box center [230, 125] width 460 height 250
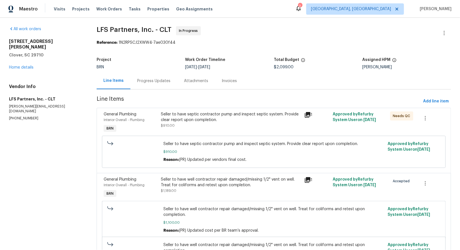
scroll to position [0, 0]
click at [149, 81] on div "Progress Updates" at bounding box center [153, 82] width 33 height 6
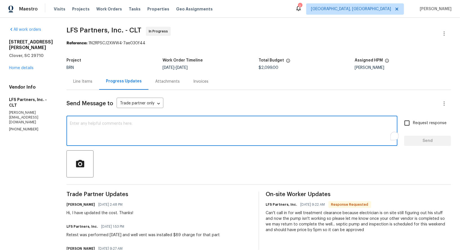
click at [96, 126] on textarea "To enrich screen reader interactions, please activate Accessibility in Grammarl…" at bounding box center [232, 132] width 324 height 20
click at [97, 139] on textarea "To enrich screen reader interactions, please activate Accessibility in Grammarl…" at bounding box center [232, 132] width 324 height 20
click at [98, 123] on textarea "Please provide photo for the vent installation work. Thanks!" at bounding box center [232, 132] width 324 height 20
click at [254, 126] on textarea "Please provide a photo for the vent installation work. Thanks!" at bounding box center [232, 132] width 324 height 20
type textarea "Please provide a photo for the vent installation work. Thanks!"
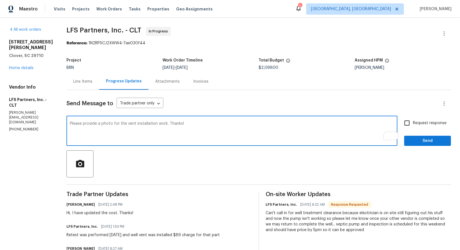
click at [414, 119] on label "Request response" at bounding box center [423, 123] width 45 height 12
click at [413, 119] on input "Request response" at bounding box center [407, 123] width 12 height 12
checkbox input "true"
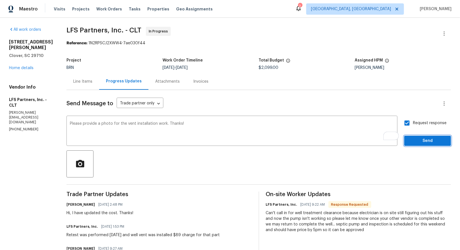
click at [421, 142] on span "Send" at bounding box center [428, 140] width 38 height 7
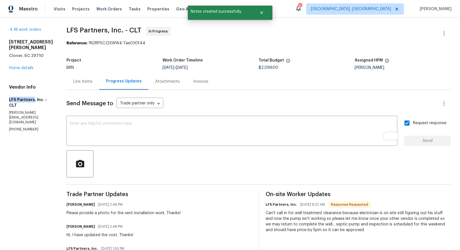
drag, startPoint x: 6, startPoint y: 98, endPoint x: 33, endPoint y: 98, distance: 26.8
copy h5 "LFS Partners"
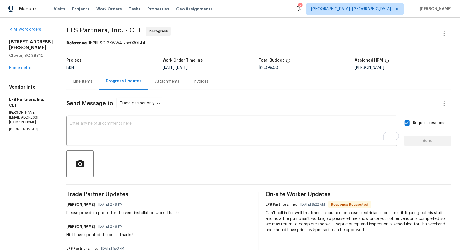
click at [75, 81] on div "Line Items" at bounding box center [82, 82] width 19 height 6
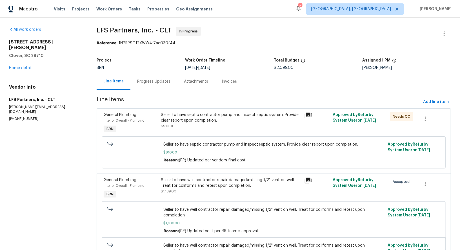
scroll to position [27, 0]
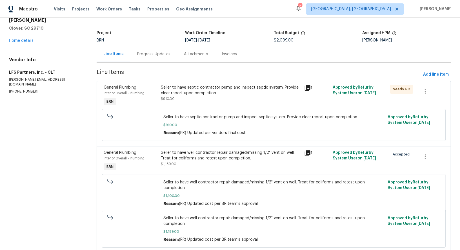
click at [146, 51] on div "Progress Updates" at bounding box center [153, 54] width 33 height 6
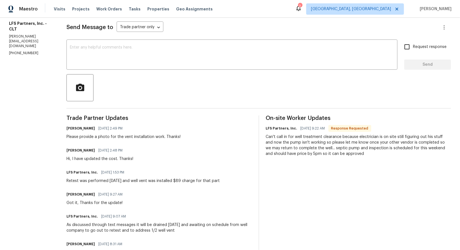
scroll to position [72, 0]
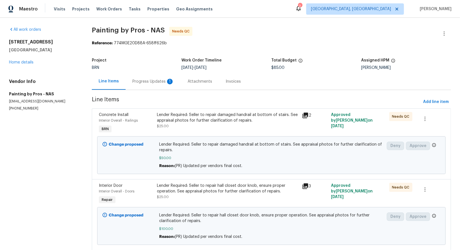
click at [148, 77] on div "Progress Updates 1" at bounding box center [153, 81] width 55 height 17
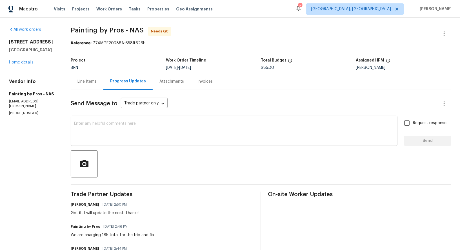
click at [127, 142] on div "x ​" at bounding box center [234, 131] width 327 height 29
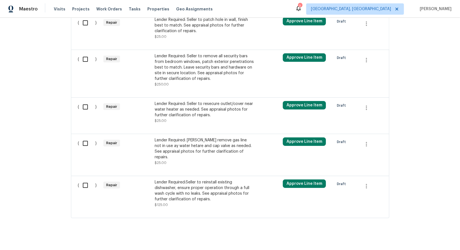
scroll to position [190, 0]
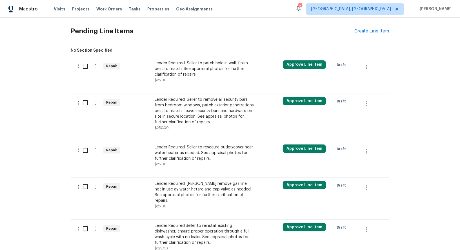
click at [158, 69] on div "Lender Required: Seller to patch hole in wall, finish best to match. See apprai…" at bounding box center [204, 68] width 99 height 17
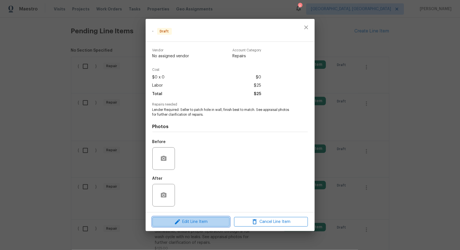
click at [197, 218] on button "Edit Line Item" at bounding box center [191, 222] width 77 height 10
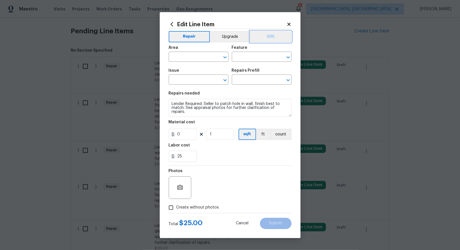
click at [270, 36] on button "BRN" at bounding box center [270, 36] width 41 height 11
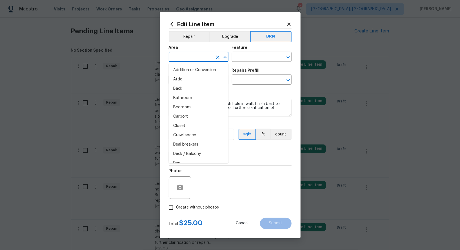
click at [187, 60] on input "text" at bounding box center [191, 57] width 44 height 9
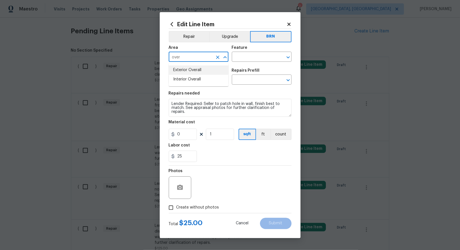
click at [191, 70] on li "Exterior Overall" at bounding box center [199, 69] width 60 height 9
type input "Exterior Overall"
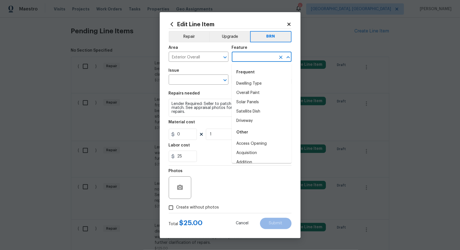
click at [247, 60] on input "text" at bounding box center [254, 57] width 44 height 9
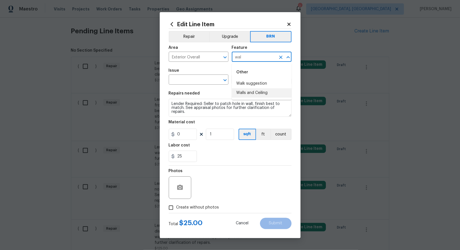
click at [253, 92] on li "Walls and Ceiling" at bounding box center [262, 92] width 60 height 9
type input "Walls and Ceiling"
click at [179, 76] on input "text" at bounding box center [191, 80] width 44 height 9
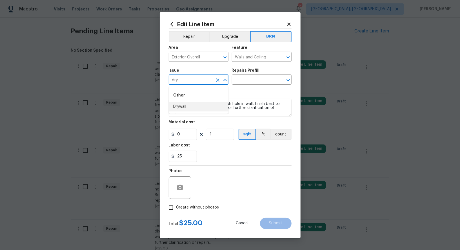
click at [184, 106] on li "Drywall" at bounding box center [199, 106] width 60 height 9
type input "Drywall"
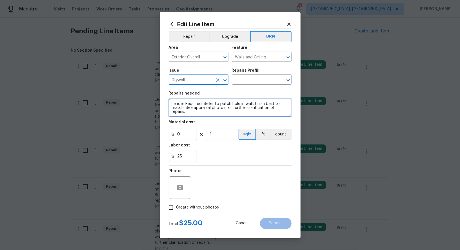
click at [228, 106] on textarea "Lender Required: Seller to patch hole in wall, finish best to match. See apprai…" at bounding box center [230, 108] width 123 height 18
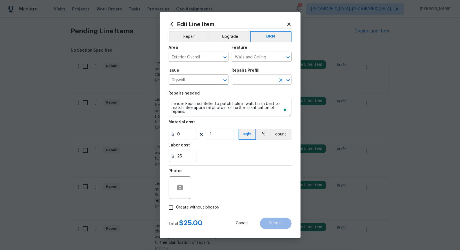
click at [244, 84] on input "text" at bounding box center [254, 80] width 44 height 9
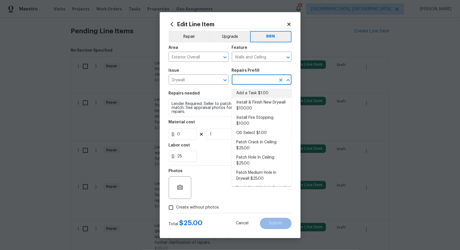
click at [250, 93] on li "Add a Task $1.00" at bounding box center [262, 93] width 60 height 9
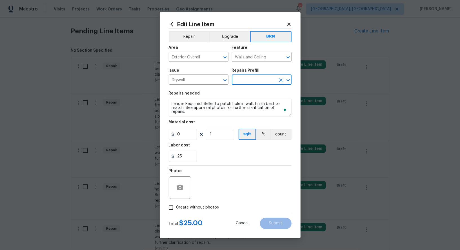
type input "Add a Task $1.00"
type textarea "HPM to detail"
type input "1"
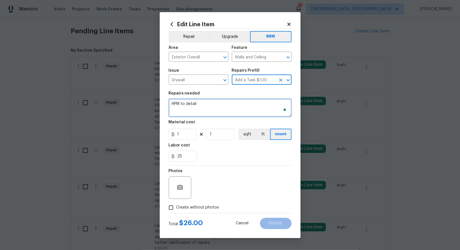
click at [228, 105] on textarea "HPM to detail" at bounding box center [230, 108] width 123 height 18
paste textarea "Lender Required: Seller to patch hole in wall, finish best to match. See apprai…"
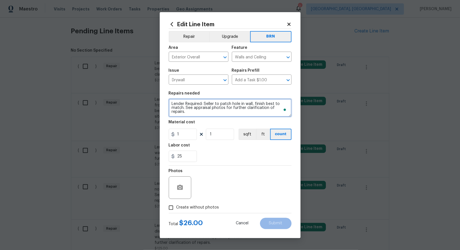
type textarea "Lender Required: Seller to patch hole in wall, finish best to match. See apprai…"
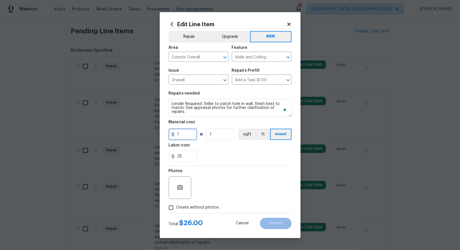
click at [189, 130] on input "1" at bounding box center [183, 134] width 28 height 11
type input "0"
click at [179, 186] on icon "button" at bounding box center [180, 187] width 6 height 5
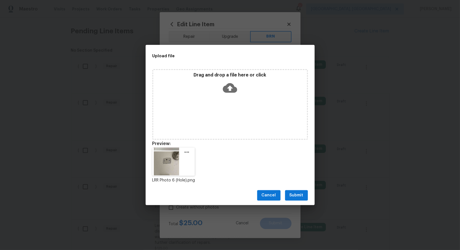
click at [299, 197] on span "Submit" at bounding box center [297, 195] width 14 height 7
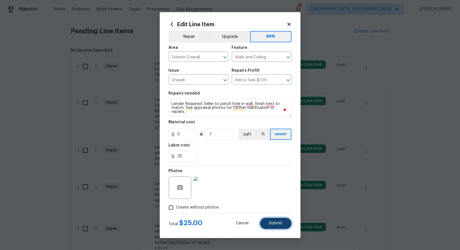
click at [278, 224] on span "Submit" at bounding box center [276, 223] width 14 height 4
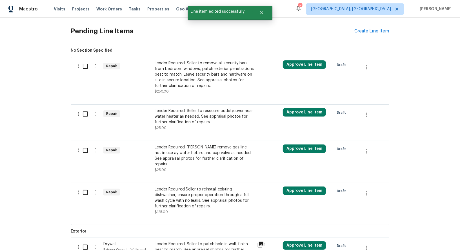
click at [187, 81] on div "Lender Required: Seller to remove all security bars from bedroom windows, patch…" at bounding box center [204, 74] width 99 height 28
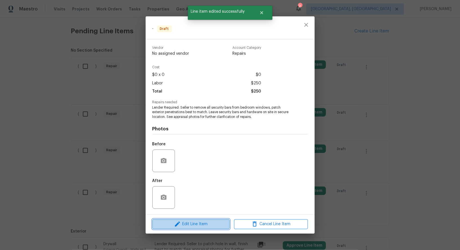
click at [196, 224] on span "Edit Line Item" at bounding box center [191, 223] width 74 height 7
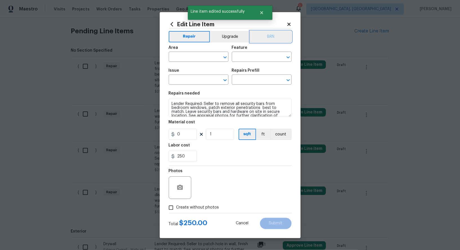
click at [268, 34] on button "BRN" at bounding box center [270, 36] width 41 height 11
click at [187, 58] on input "text" at bounding box center [191, 57] width 44 height 9
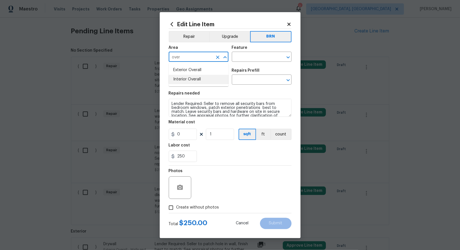
click at [192, 78] on li "Interior Overall" at bounding box center [199, 79] width 60 height 9
type input "Interior Overall"
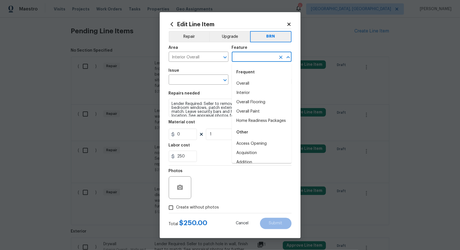
click at [246, 58] on input "text" at bounding box center [254, 57] width 44 height 9
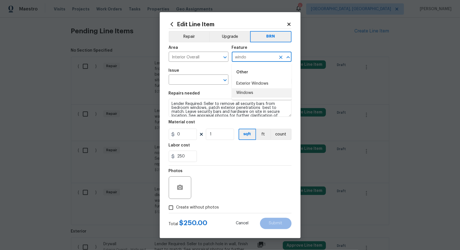
click at [242, 92] on li "Windows" at bounding box center [262, 92] width 60 height 9
type input "Windows"
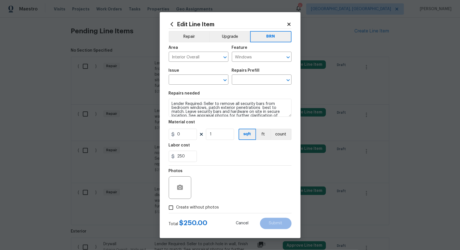
click at [191, 74] on div "Issue" at bounding box center [199, 72] width 60 height 7
click at [190, 78] on input "text" at bounding box center [191, 80] width 44 height 9
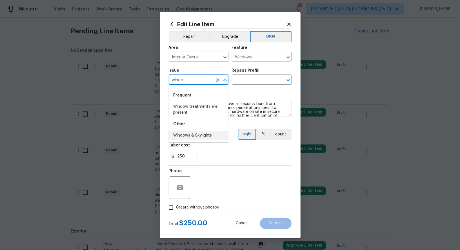
click at [197, 137] on li "Windows & Skylights" at bounding box center [199, 135] width 60 height 9
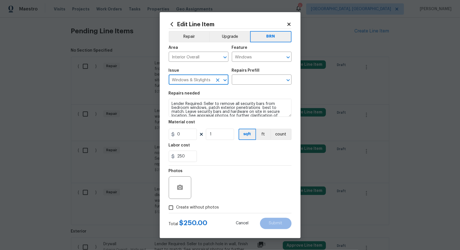
type input "Windows & Skylights"
click at [217, 107] on textarea "Lender Required: Seller to remove all security bars from bedroom windows, patch…" at bounding box center [230, 108] width 123 height 18
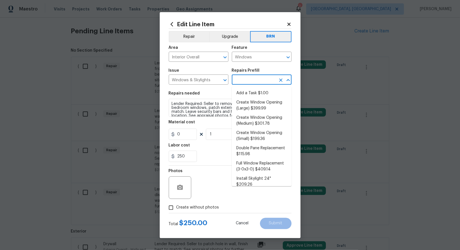
click at [247, 82] on input "text" at bounding box center [254, 80] width 44 height 9
click at [248, 91] on li "Add a Task $1.00" at bounding box center [262, 93] width 60 height 9
type input "Add a Task $1.00"
type textarea "HPM to detail"
type input "1"
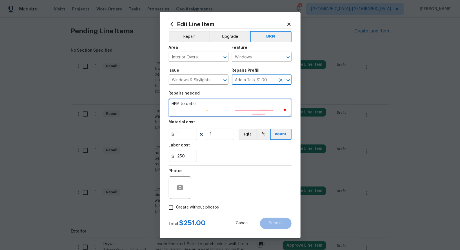
click at [234, 101] on textarea "HPM to detail" at bounding box center [230, 108] width 123 height 18
paste textarea "Lender Required: Seller to remove all security bars from bedroom windows, patch…"
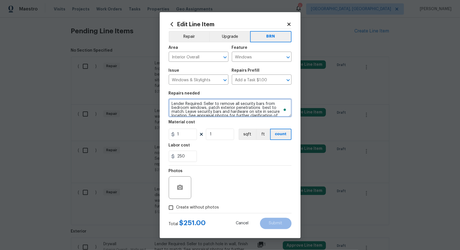
scroll to position [1, 0]
type textarea "Lender Required: Seller to remove all security bars from bedroom windows, patch…"
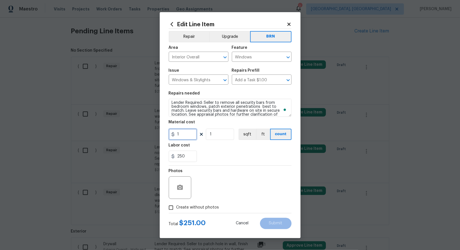
click at [189, 133] on input "1" at bounding box center [183, 134] width 28 height 11
type input "0"
click at [184, 187] on button "button" at bounding box center [180, 188] width 14 height 14
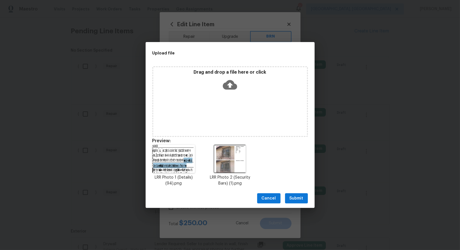
click at [302, 204] on div "Cancel Submit" at bounding box center [230, 198] width 169 height 19
click at [296, 199] on span "Submit" at bounding box center [297, 198] width 14 height 7
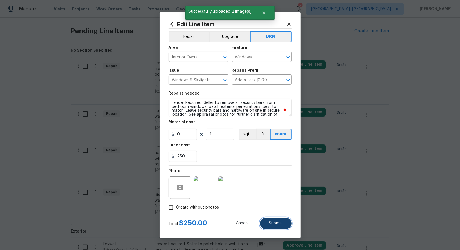
click at [266, 221] on button "Submit" at bounding box center [276, 223] width 32 height 11
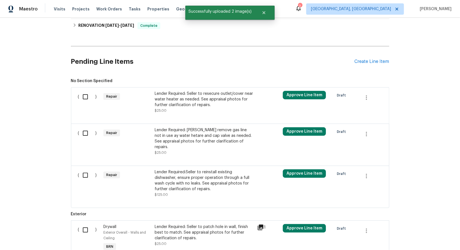
scroll to position [156, 0]
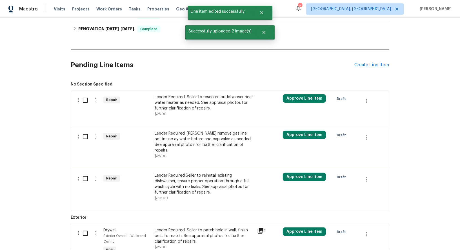
click at [172, 103] on div "Lender Required: Seller to resecure outlet/cover near water heater as needed. S…" at bounding box center [204, 102] width 99 height 17
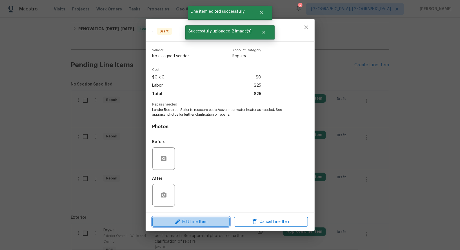
click at [199, 218] on span "Edit Line Item" at bounding box center [191, 221] width 74 height 7
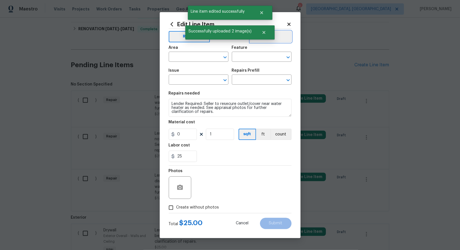
click at [278, 37] on button "BRN" at bounding box center [270, 36] width 41 height 11
click at [195, 58] on input "text" at bounding box center [191, 57] width 44 height 9
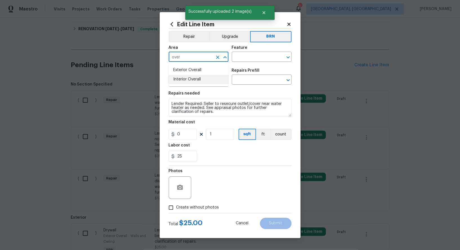
click at [204, 81] on li "Interior Overall" at bounding box center [199, 79] width 60 height 9
type input "Interior Overall"
click at [254, 55] on input "text" at bounding box center [254, 57] width 44 height 9
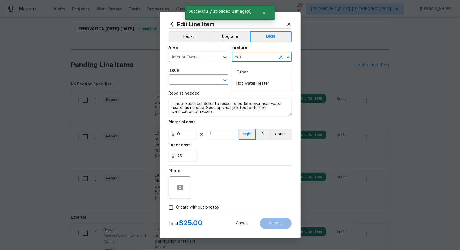
click at [255, 81] on li "Hot Water Heater" at bounding box center [262, 83] width 60 height 9
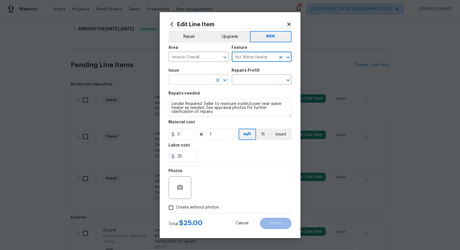
type input "Hot Water Heater"
click at [188, 79] on input "text" at bounding box center [191, 80] width 44 height 9
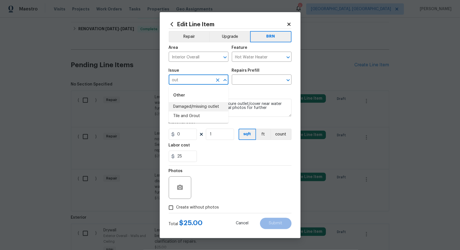
click at [199, 109] on li "Damaged/missing outlet" at bounding box center [199, 106] width 60 height 9
type input "Damaged/missing outlet"
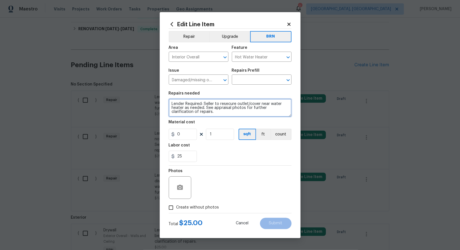
click at [247, 107] on textarea "Lender Required: Seller to resecure outlet/cover near water heater as needed. S…" at bounding box center [230, 108] width 123 height 18
click at [257, 79] on input "text" at bounding box center [254, 80] width 44 height 9
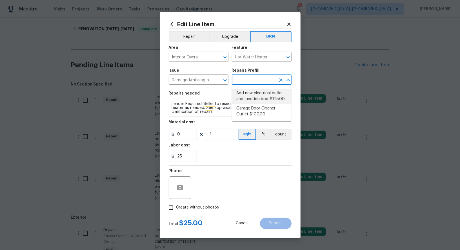
click at [269, 100] on li "Add new electrical outlet and junction box. $125.00" at bounding box center [262, 96] width 60 height 15
type input "Switches and Outlets"
type input "Add new electrical outlet and junction box. $125.00"
type textarea "Install new outlet by tying into existing circuit and installing new junction b…"
type input "125"
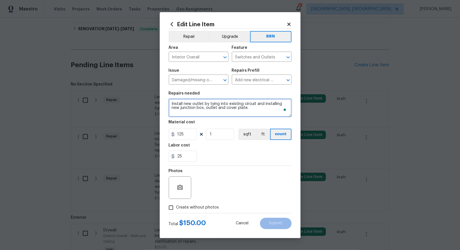
click at [228, 109] on textarea "Install new outlet by tying into existing circuit and installing new junction b…" at bounding box center [230, 108] width 123 height 18
click at [250, 107] on textarea "Install new outlet by tying into existing circuit and installing new junction b…" at bounding box center [230, 108] width 123 height 18
paste textarea "Lender Required: Seller to resecure outlet/cover near water heater as needed. S…"
click at [282, 81] on icon "Clear" at bounding box center [280, 79] width 3 height 3
type textarea "Lender Required: Seller to resecure outlet/cover near water heater as needed. S…"
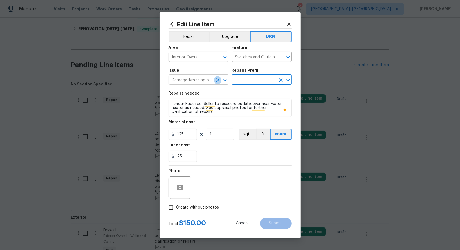
click at [217, 80] on icon "Clear" at bounding box center [217, 79] width 3 height 3
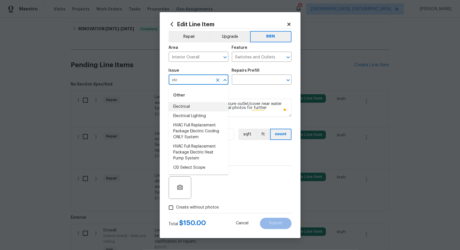
click at [207, 104] on li "Electrical" at bounding box center [199, 106] width 60 height 9
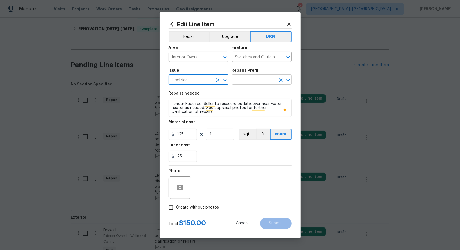
type input "Electrical"
click at [250, 84] on input "text" at bounding box center [254, 80] width 44 height 9
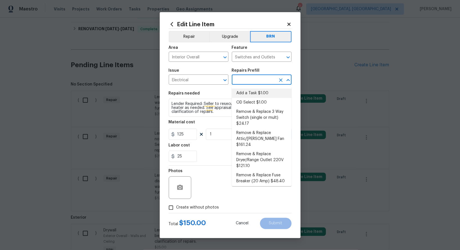
click at [253, 97] on li "Add a Task $1.00" at bounding box center [262, 93] width 60 height 9
type input "Add a Task $1.00"
type textarea "HPM to detail"
type input "1"
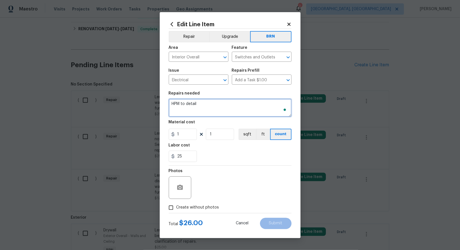
click at [228, 109] on textarea "HPM to detail" at bounding box center [230, 108] width 123 height 18
paste textarea "Lender Required: Seller to resecure outlet/cover near water heater as needed. S…"
type textarea "Lender Required: Seller to resecure outlet/cover near water heater as needed. S…"
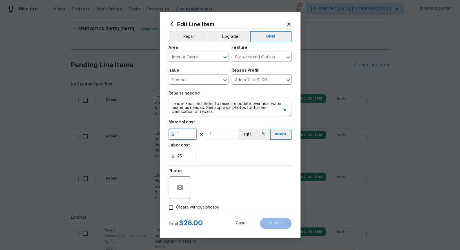
click at [185, 135] on input "1" at bounding box center [183, 134] width 28 height 11
type input "0"
click at [180, 181] on button "button" at bounding box center [180, 188] width 14 height 14
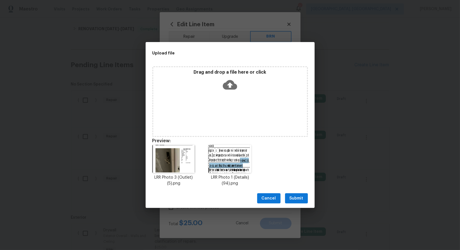
click at [297, 198] on span "Submit" at bounding box center [297, 198] width 14 height 7
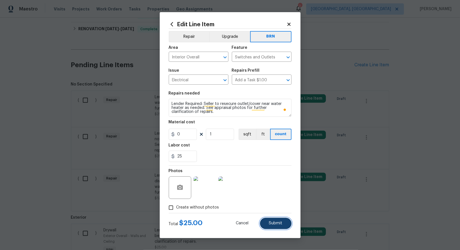
click at [281, 222] on span "Submit" at bounding box center [276, 223] width 14 height 4
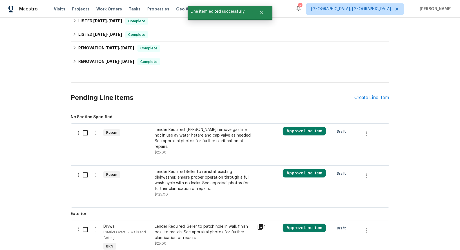
click at [202, 123] on div "( ) Repair Lender Required: Sellet remove gas line not in use ay water hetare a…" at bounding box center [230, 144] width 319 height 42
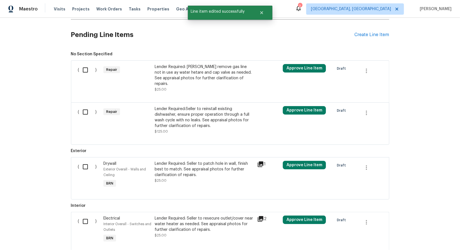
click at [181, 60] on div "( ) Repair Lender Required: Sellet remove gas line not in use ay water hetare a…" at bounding box center [230, 81] width 319 height 42
click at [186, 69] on div "Lender Required: Sellet remove gas line not in use ay water hetare and cap valv…" at bounding box center [204, 75] width 99 height 23
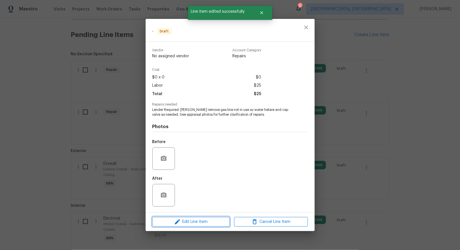
click at [209, 219] on span "Edit Line Item" at bounding box center [191, 221] width 74 height 7
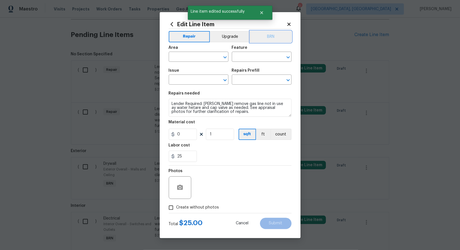
click at [261, 41] on button "BRN" at bounding box center [270, 36] width 41 height 11
click at [200, 58] on input "text" at bounding box center [191, 57] width 44 height 9
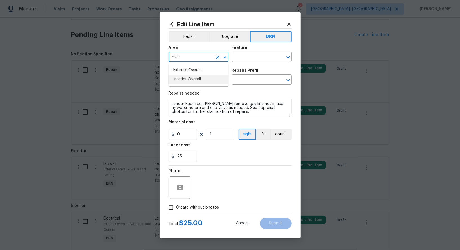
click at [204, 80] on li "Interior Overall" at bounding box center [199, 79] width 60 height 9
type input "Interior Overall"
click at [246, 62] on div "Area Interior Overall ​ Feature ​" at bounding box center [230, 53] width 123 height 23
click at [242, 58] on input "text" at bounding box center [254, 57] width 44 height 9
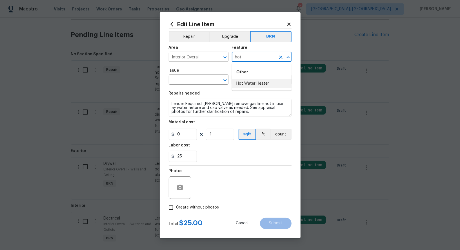
click at [242, 87] on li "Hot Water Heater" at bounding box center [262, 83] width 60 height 9
type input "Hot Water Heater"
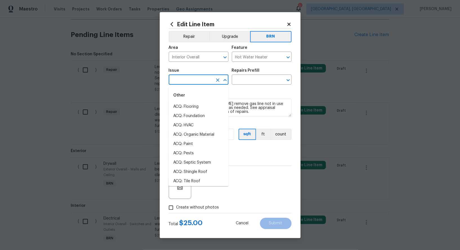
click at [195, 84] on input "text" at bounding box center [191, 80] width 44 height 9
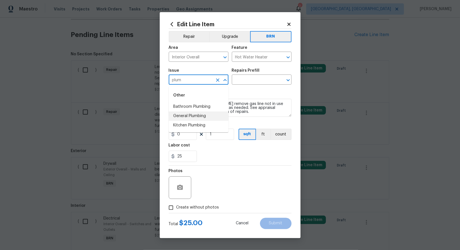
click at [202, 120] on li "General Plumbing" at bounding box center [199, 115] width 60 height 9
type input "General Plumbing"
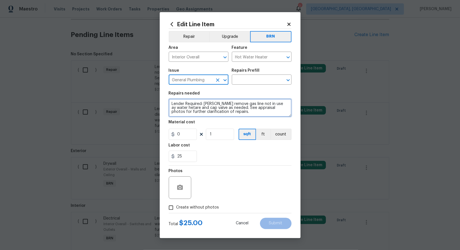
click at [235, 102] on textarea "Lender Required: Sellet remove gas line not in use ay water hetare and cap valv…" at bounding box center [230, 108] width 123 height 18
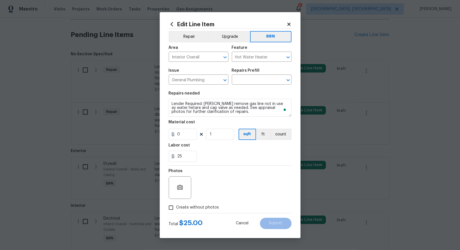
click at [257, 74] on div "Repairs Prefill" at bounding box center [262, 72] width 60 height 7
click at [257, 80] on input "text" at bounding box center [254, 80] width 44 height 9
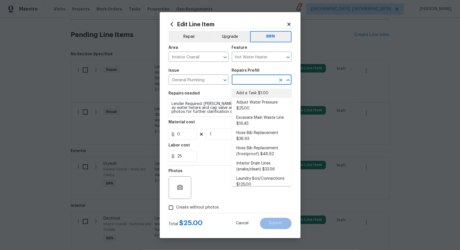
click at [257, 92] on li "Add a Task $1.00" at bounding box center [262, 93] width 60 height 9
type input "Plumbing"
type input "Add a Task $1.00"
type textarea "HPM to detail"
type input "1"
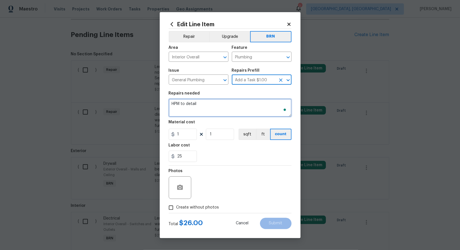
click at [241, 107] on textarea "HPM to detail" at bounding box center [230, 108] width 123 height 18
paste textarea "Lender Required: Sellet remove gas line not in use ay water hetare and cap valv…"
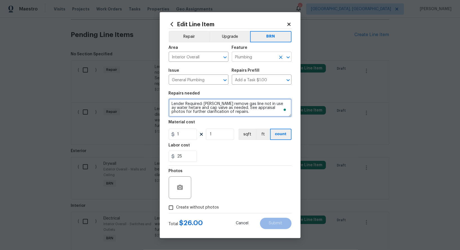
click at [280, 57] on icon "Clear" at bounding box center [280, 57] width 3 height 3
type textarea "Lender Required: Sellet remove gas line not in use ay water hetare and cap valv…"
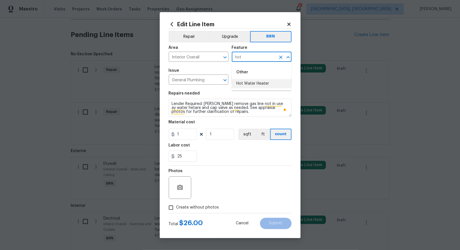
click at [268, 82] on li "Hot Water Heater" at bounding box center [262, 83] width 60 height 9
type input "Hot Water Heater"
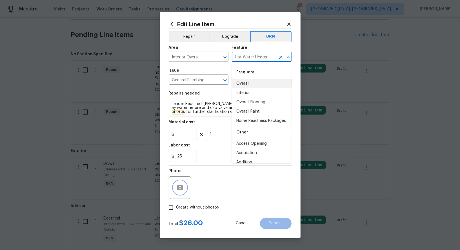
click at [185, 183] on button "button" at bounding box center [180, 188] width 14 height 14
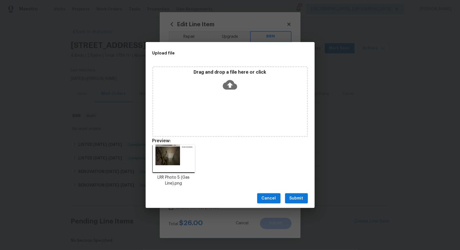
scroll to position [186, 0]
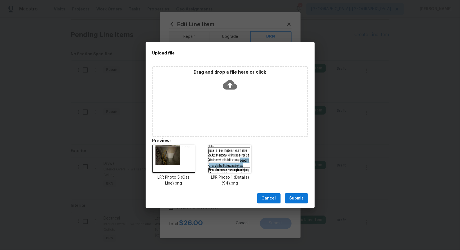
click at [298, 202] on button "Submit" at bounding box center [296, 198] width 23 height 10
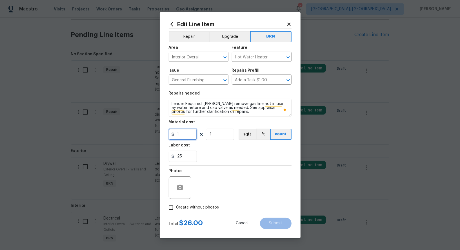
click at [185, 136] on input "1" at bounding box center [183, 134] width 28 height 11
type input "0"
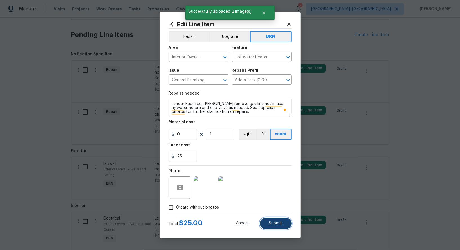
click at [280, 227] on button "Submit" at bounding box center [276, 223] width 32 height 11
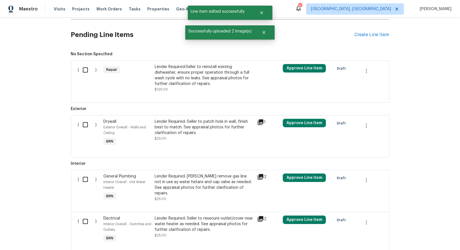
click at [194, 93] on div at bounding box center [230, 95] width 304 height 7
click at [187, 80] on div "Lender Required:Seller to reinstall existing dishwasher, ensure proper operatio…" at bounding box center [204, 75] width 99 height 23
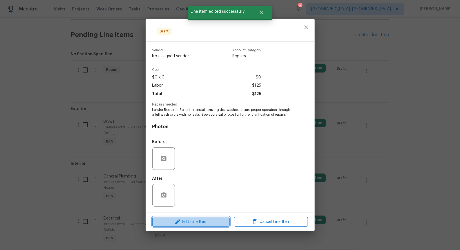
click at [193, 224] on span "Edit Line Item" at bounding box center [191, 221] width 74 height 7
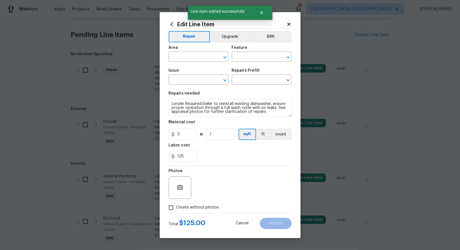
click at [266, 29] on div "Repair Upgrade BRN Area ​ Feature ​ Issue ​ Repairs Prefill ​ Repairs needed Le…" at bounding box center [230, 121] width 123 height 184
click at [265, 37] on button "BRN" at bounding box center [270, 36] width 41 height 11
click at [197, 57] on input "text" at bounding box center [191, 57] width 44 height 9
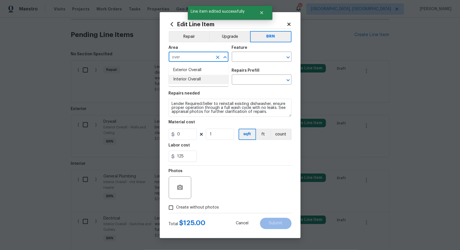
click at [199, 82] on li "Interior Overall" at bounding box center [199, 79] width 60 height 9
type input "Interior Overall"
click at [240, 57] on input "text" at bounding box center [254, 57] width 44 height 9
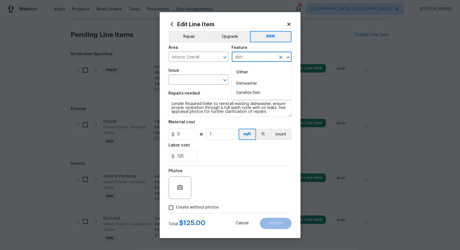
click at [240, 78] on div "Other" at bounding box center [262, 72] width 60 height 14
click at [240, 80] on li "Dishwasher" at bounding box center [262, 83] width 60 height 9
type input "Dishwasher"
click at [198, 84] on input "text" at bounding box center [191, 80] width 44 height 9
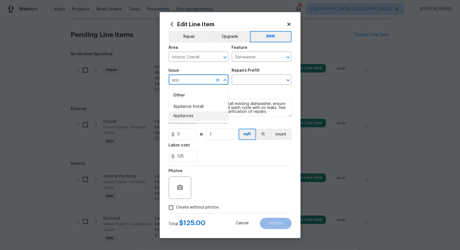
click at [201, 117] on li "Appliances" at bounding box center [199, 115] width 60 height 9
type input "Appliances"
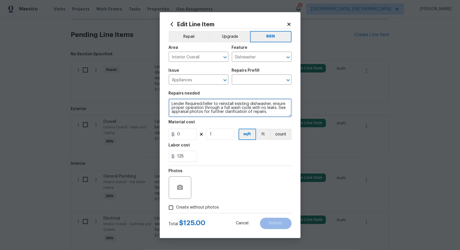
click at [233, 114] on textarea "Lender Required:Seller to reinstall existing dishwasher, ensure proper operatio…" at bounding box center [230, 108] width 123 height 18
click at [246, 88] on div "Issue Appliances ​ Repairs Prefill ​" at bounding box center [230, 76] width 123 height 23
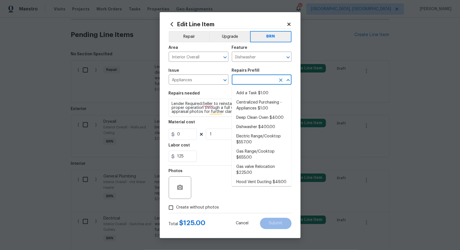
click at [245, 82] on input "text" at bounding box center [254, 80] width 44 height 9
click at [246, 89] on li "Add a Task $1.00" at bounding box center [262, 93] width 60 height 9
type input "Appliances"
type input "Add a Task $1.00"
type textarea "HPM to detail"
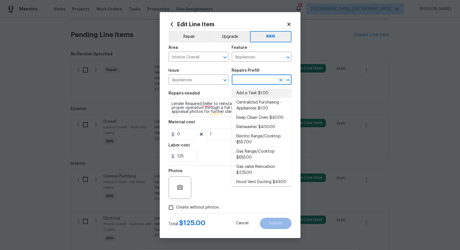
type input "1"
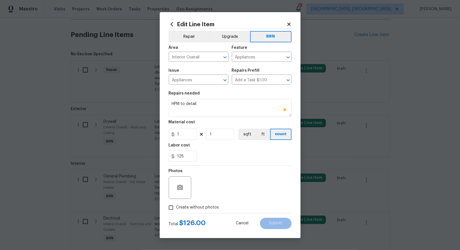
click at [238, 98] on div "Repairs needed" at bounding box center [230, 94] width 123 height 7
click at [217, 104] on textarea "HPM to detail" at bounding box center [230, 108] width 123 height 18
paste textarea "Lender Required:Seller to reinstall existing dishwasher, ensure proper operatio…"
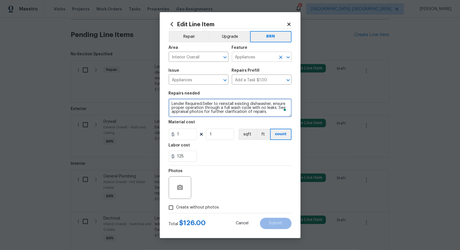
click at [279, 56] on icon "Clear" at bounding box center [281, 57] width 6 height 6
type textarea "Lender Required:Seller to reinstall existing dishwasher, ensure proper operatio…"
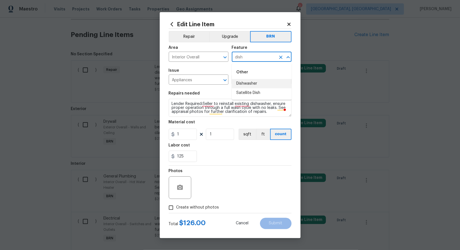
click at [265, 84] on li "Dishwasher" at bounding box center [262, 83] width 60 height 9
type input "Dishwasher"
click at [188, 137] on input "1" at bounding box center [183, 134] width 28 height 11
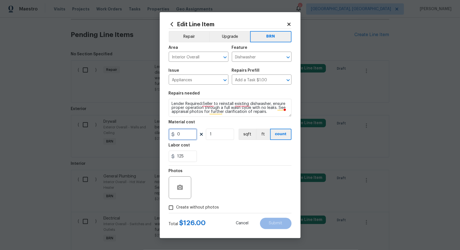
type input "0"
click at [184, 188] on button "button" at bounding box center [180, 188] width 14 height 14
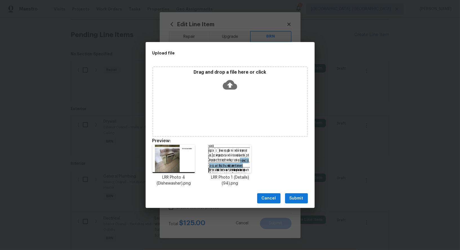
click at [297, 197] on span "Submit" at bounding box center [297, 198] width 14 height 7
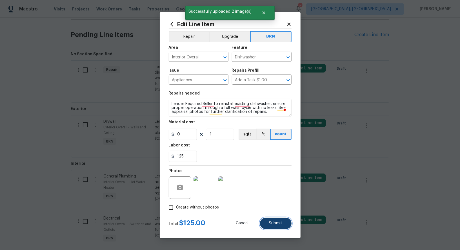
click at [274, 218] on button "Submit" at bounding box center [276, 223] width 32 height 11
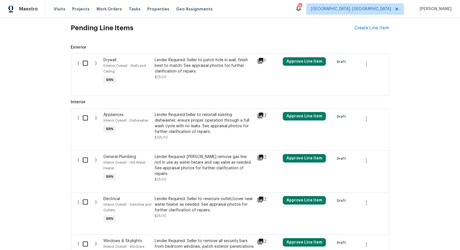
scroll to position [167, 0]
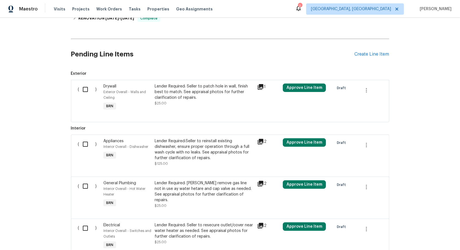
click at [87, 86] on input "checkbox" at bounding box center [88, 89] width 16 height 12
checkbox input "true"
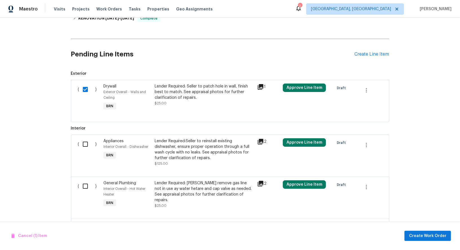
click at [82, 149] on input "checkbox" at bounding box center [88, 144] width 16 height 12
checkbox input "true"
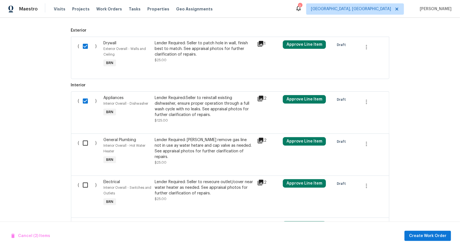
scroll to position [264, 0]
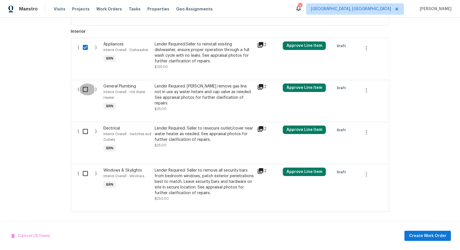
click at [84, 94] on input "checkbox" at bounding box center [88, 89] width 16 height 12
checkbox input "true"
click at [83, 143] on div "( )" at bounding box center [89, 140] width 26 height 32
click at [83, 132] on input "checkbox" at bounding box center [88, 131] width 16 height 12
checkbox input "true"
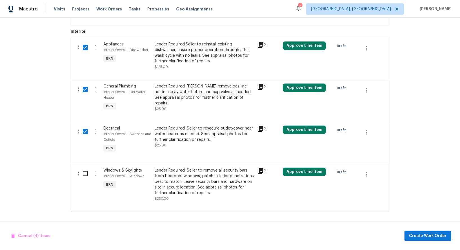
click at [79, 166] on div "( )" at bounding box center [89, 184] width 26 height 37
click at [94, 173] on input "checkbox" at bounding box center [88, 173] width 16 height 12
checkbox input "true"
click at [439, 236] on span "Create Work Order" at bounding box center [427, 235] width 37 height 7
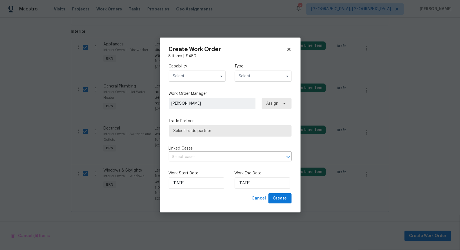
click at [198, 83] on div "Capability Type" at bounding box center [230, 72] width 123 height 27
click at [197, 79] on input "text" at bounding box center [197, 75] width 57 height 11
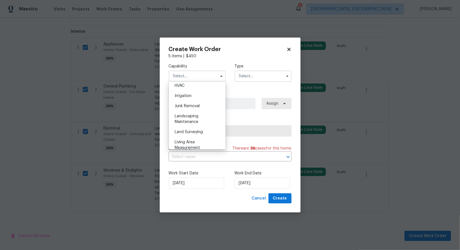
scroll to position [265, 0]
click at [197, 111] on span "Glass Window" at bounding box center [188, 113] width 26 height 4
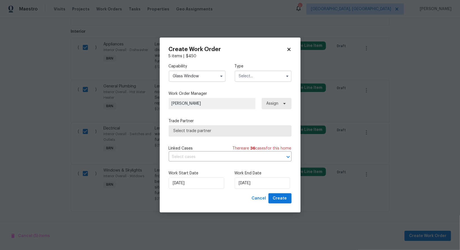
click at [196, 73] on input "Glass Window" at bounding box center [197, 75] width 57 height 11
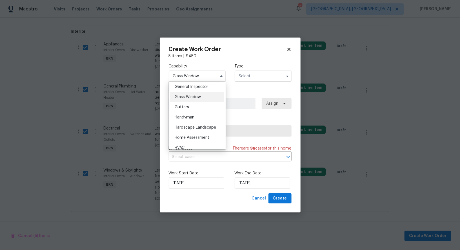
scroll to position [281, 0]
click at [191, 105] on div "Gutters" at bounding box center [197, 106] width 54 height 10
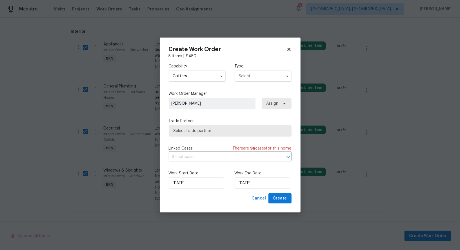
click at [199, 71] on input "Gutters" at bounding box center [197, 75] width 57 height 11
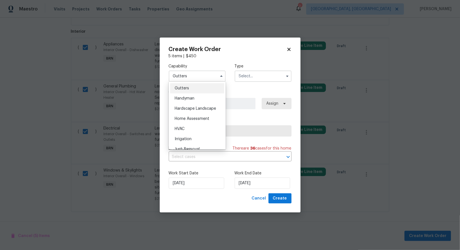
scroll to position [295, 0]
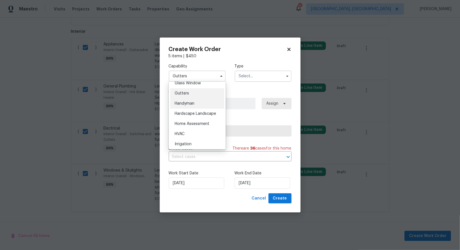
click at [189, 104] on span "Handyman" at bounding box center [185, 103] width 20 height 4
type input "Handyman"
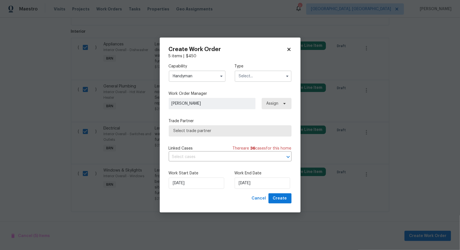
click at [256, 77] on input "text" at bounding box center [263, 75] width 57 height 11
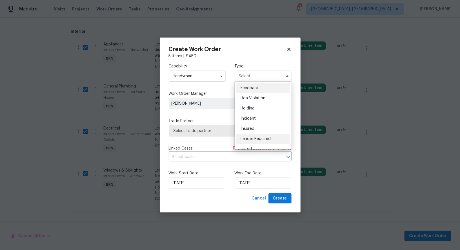
click at [263, 141] on div "Lender Required" at bounding box center [263, 139] width 54 height 10
type input "Lender Required"
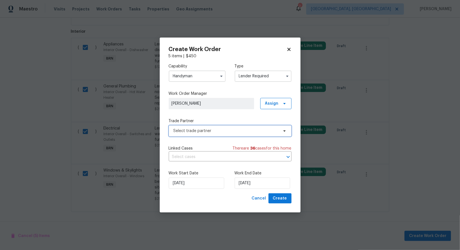
click at [228, 132] on span "Select trade partner" at bounding box center [226, 131] width 105 height 6
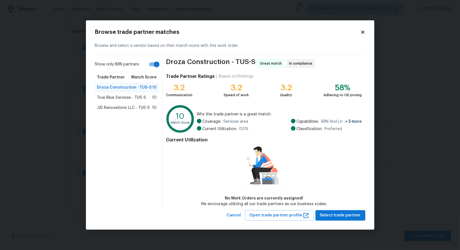
click at [156, 66] on input "Show only BRN partners" at bounding box center [157, 64] width 32 height 11
checkbox input "false"
click at [127, 110] on span "JJD Renovations LLC - TUS-S" at bounding box center [123, 108] width 53 height 6
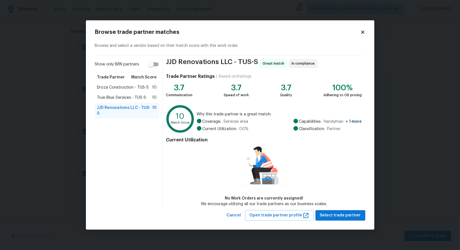
click at [121, 90] on span "Droza Construction - TUS-S" at bounding box center [123, 88] width 52 height 6
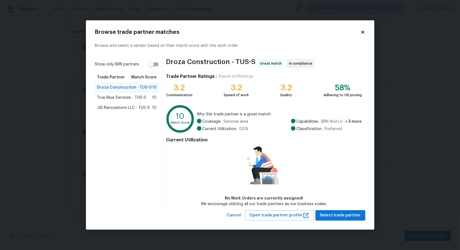
click at [139, 98] on span "True-Blue Services - TUS-S" at bounding box center [121, 98] width 49 height 6
click at [137, 82] on div "Droza Construction - TUS-S 10" at bounding box center [127, 87] width 64 height 10
click at [133, 97] on span "True-Blue Services - TUS-S" at bounding box center [121, 98] width 49 height 6
click at [122, 111] on div "JJD Renovations LLC - TUS-S 10" at bounding box center [127, 108] width 64 height 10
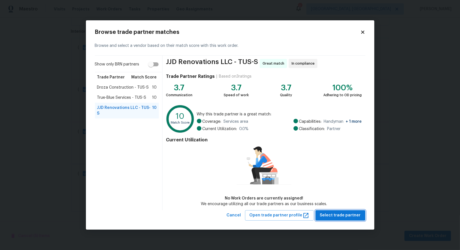
click at [343, 214] on span "Select trade partner" at bounding box center [340, 215] width 41 height 7
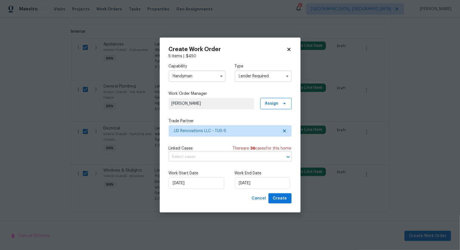
click at [210, 158] on input "text" at bounding box center [222, 157] width 107 height 9
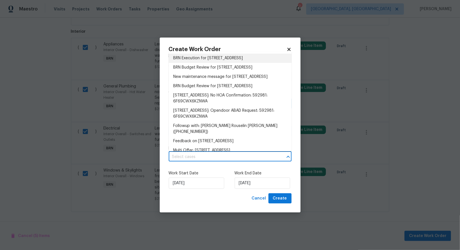
click at [210, 54] on li "BRN Execution for 6760 S Calle Gavilan, Tucson, AZ 85746" at bounding box center [230, 58] width 123 height 9
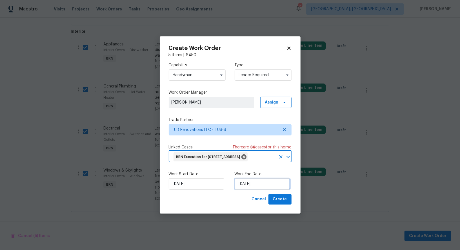
click at [255, 187] on input "25/08/2025" at bounding box center [263, 183] width 56 height 11
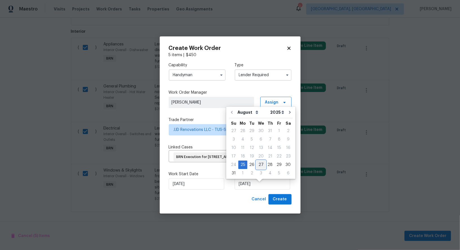
click at [257, 164] on div "27" at bounding box center [261, 165] width 9 height 8
type input "27/08/2025"
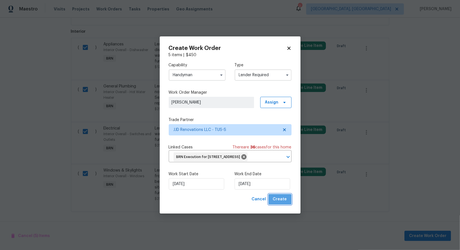
click at [286, 203] on span "Create" at bounding box center [280, 199] width 14 height 7
checkbox input "false"
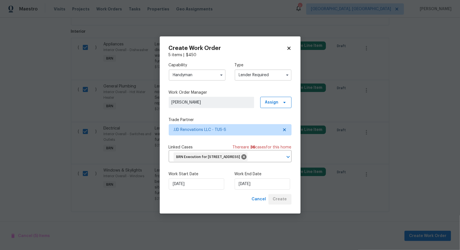
checkbox input "false"
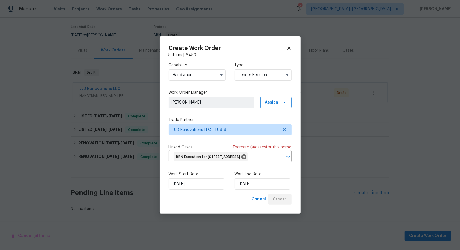
scroll to position [43, 0]
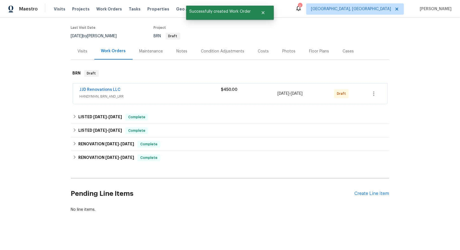
click at [105, 103] on div "JJD Renovations LLC HANDYMAN, BRN_AND_LRR $450.00 8/25/2025 - 8/27/2025 Draft" at bounding box center [230, 93] width 315 height 21
click at [101, 87] on span "JJD Renovations LLC" at bounding box center [100, 90] width 41 height 6
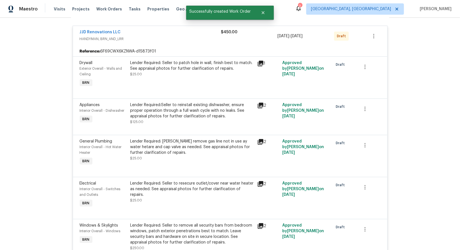
scroll to position [83, 0]
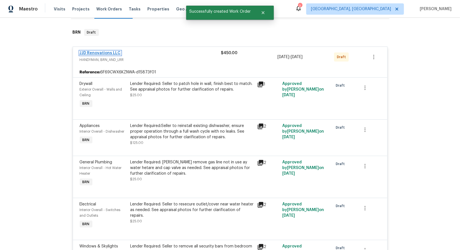
click at [97, 52] on link "JJD Renovations LLC" at bounding box center [100, 53] width 41 height 4
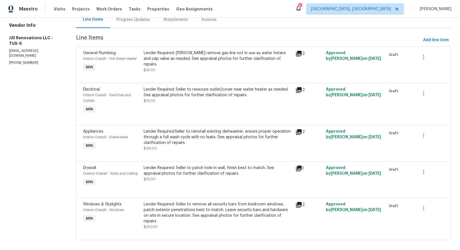
scroll to position [34, 0]
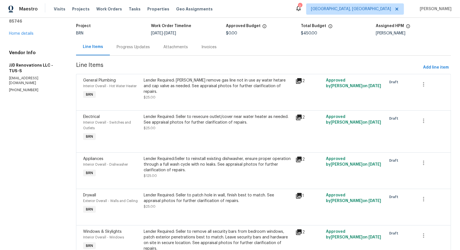
click at [127, 45] on div "Progress Updates" at bounding box center [133, 47] width 33 height 6
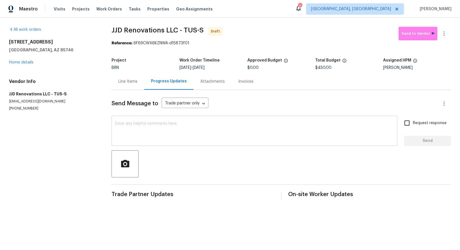
click at [160, 119] on div "x ​" at bounding box center [255, 131] width 286 height 29
paste textarea "Hi, I'm Padmapriya from Opendoor. Just wanted to check if you received the WO f…"
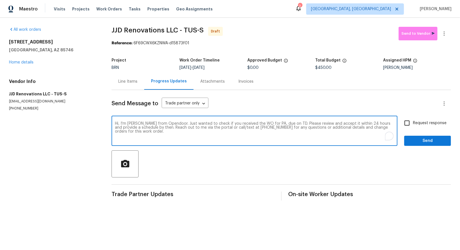
click at [275, 124] on textarea "Hi, I'm Padmapriya from Opendoor. Just wanted to check if you received the WO f…" at bounding box center [254, 132] width 279 height 20
paste textarea "6760 S Calle Gavilan, Tucson, AZ 85746"
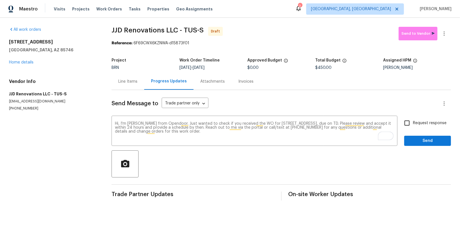
drag, startPoint x: 202, startPoint y: 67, endPoint x: 224, endPoint y: 67, distance: 21.4
click at [224, 67] on div "8/25/2025 - 8/27/2025" at bounding box center [214, 68] width 68 height 4
copy span "8/27/2025"
click at [364, 122] on textarea "Hi, I'm Padmapriya from Opendoor. Just wanted to check if you received the WO f…" at bounding box center [254, 132] width 279 height 20
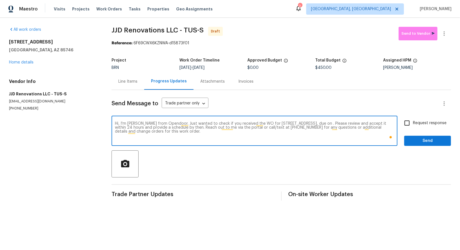
paste textarea "8/27/2025"
type textarea "Hi, I'm Padmapriya from Opendoor. Just wanted to check if you received the WO f…"
click at [401, 123] on div "Hi, I'm Padmapriya from Opendoor. Just wanted to check if you received the WO f…" at bounding box center [282, 131] width 340 height 29
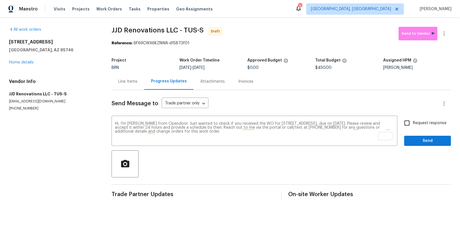
click at [411, 126] on input "Request response" at bounding box center [407, 123] width 12 height 12
checkbox input "true"
click at [417, 138] on span "Send" at bounding box center [428, 140] width 38 height 7
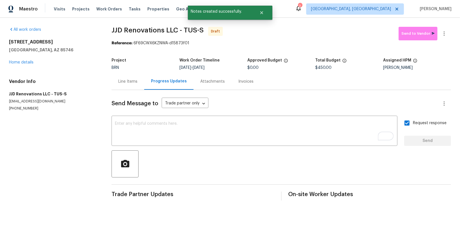
click at [112, 74] on div "Line Items Progress Updates Attachments Invoices" at bounding box center [282, 81] width 340 height 17
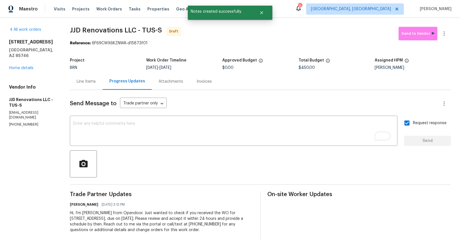
click at [94, 86] on div "Line Items" at bounding box center [86, 81] width 33 height 17
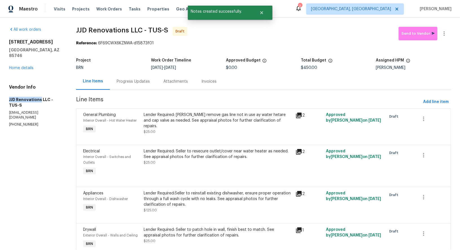
drag, startPoint x: 1, startPoint y: 96, endPoint x: 40, endPoint y: 94, distance: 38.9
click at [40, 94] on div "All work orders 6760 S Calle Gavilan Tucson, AZ 85746 Home details Vendor Info …" at bounding box center [230, 168] width 460 height 300
copy h5 "JJD Renovations"
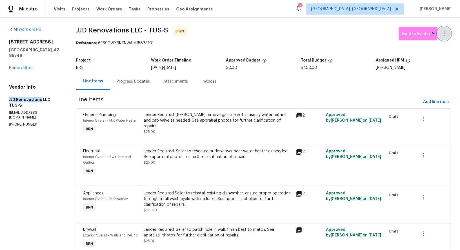
click at [443, 39] on button "button" at bounding box center [445, 34] width 14 height 14
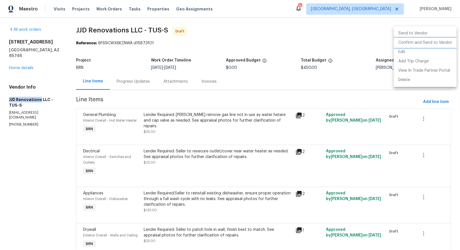
click at [432, 41] on li "Confirm and Send to Vendor" at bounding box center [425, 42] width 63 height 9
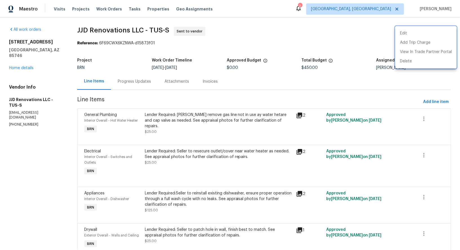
click at [29, 63] on div at bounding box center [230, 125] width 460 height 250
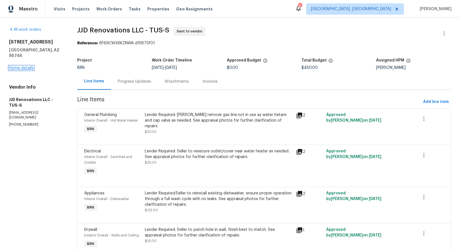
click at [29, 66] on link "Home details" at bounding box center [21, 68] width 25 height 4
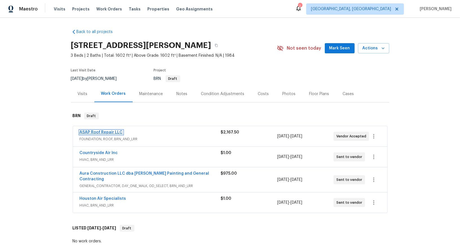
click at [105, 131] on link "ASAP Roof Repair LLC" at bounding box center [101, 132] width 43 height 4
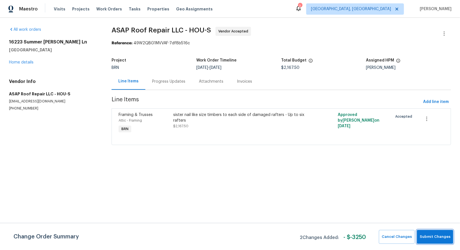
click at [424, 233] on button "Submit Changes" at bounding box center [435, 237] width 36 height 14
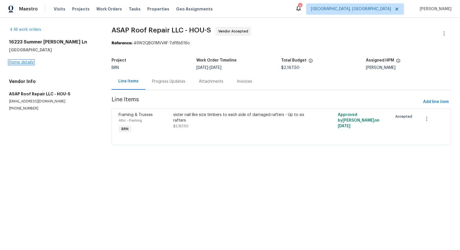
click at [21, 64] on link "Home details" at bounding box center [21, 62] width 25 height 4
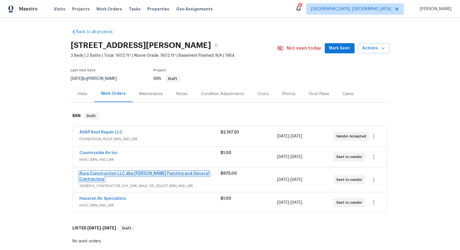
click at [105, 173] on link "Aura Construction LLC dba [PERSON_NAME] Painting and General Contracting" at bounding box center [145, 176] width 130 height 10
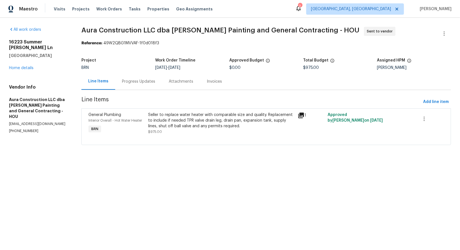
click at [132, 87] on div "Progress Updates" at bounding box center [138, 81] width 47 height 17
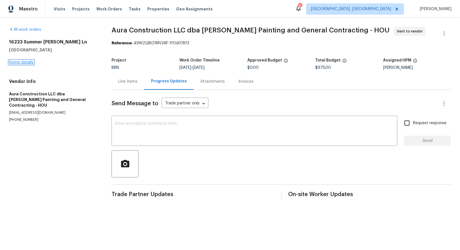
click at [27, 63] on link "Home details" at bounding box center [21, 62] width 25 height 4
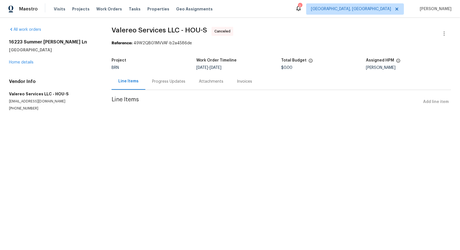
click at [161, 75] on div "Progress Updates" at bounding box center [168, 81] width 47 height 17
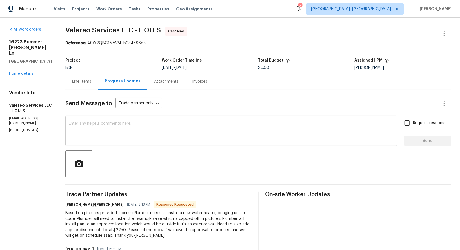
click at [127, 125] on textarea at bounding box center [232, 132] width 326 height 20
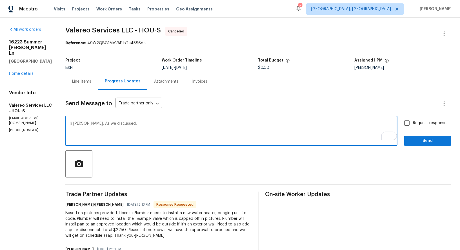
paste textarea "buyer will be handling this work order with their own vendor."
click at [116, 123] on textarea "Hi [PERSON_NAME], As we discussed, buyer will be handling this work order with …" at bounding box center [232, 132] width 326 height 20
click at [276, 131] on textarea "Hi [PERSON_NAME], As we discussed, [PERSON_NAME] will be handling this work ord…" at bounding box center [232, 132] width 326 height 20
type textarea "Hi [PERSON_NAME], As we discussed, [PERSON_NAME] will be handling this work ord…"
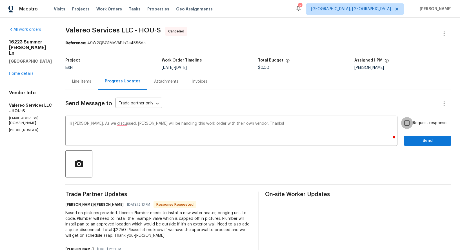
click at [411, 118] on input "Request response" at bounding box center [407, 123] width 12 height 12
checkbox input "true"
click at [417, 136] on button "Send" at bounding box center [428, 141] width 47 height 10
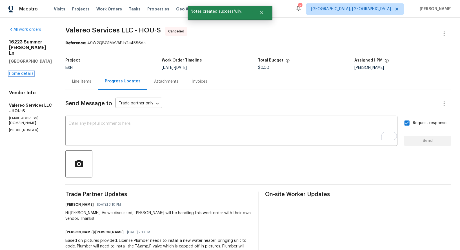
click at [27, 72] on link "Home details" at bounding box center [21, 74] width 25 height 4
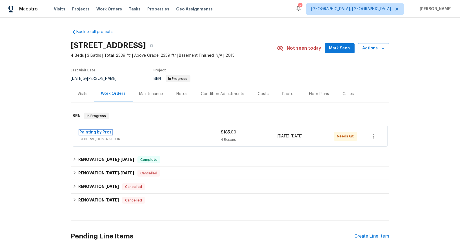
click at [96, 133] on link "Painting by Pros" at bounding box center [96, 132] width 32 height 4
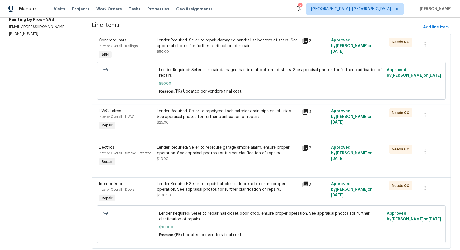
scroll to position [7, 0]
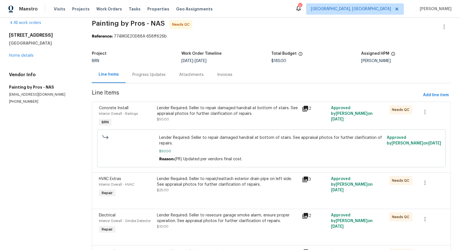
click at [142, 70] on div "Progress Updates" at bounding box center [149, 74] width 47 height 17
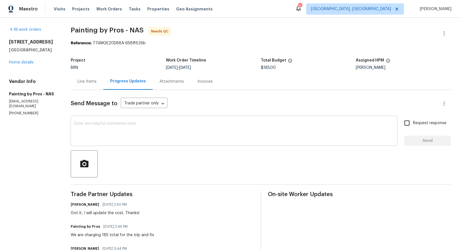
click at [101, 130] on textarea at bounding box center [234, 132] width 320 height 20
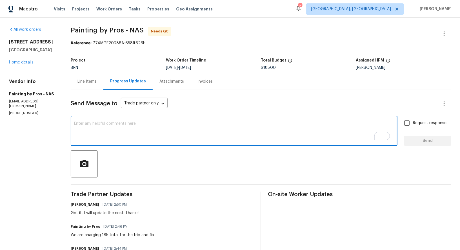
click at [130, 129] on textarea "To enrich screen reader interactions, please activate Accessibility in Grammarl…" at bounding box center [234, 132] width 320 height 20
paste textarea "WO is approved, Please upload the invoice under invoice section. Thanks!"
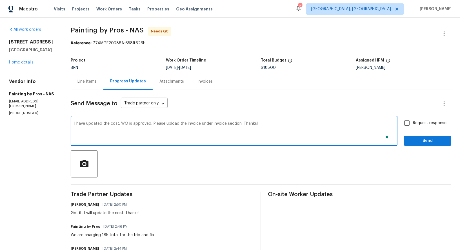
type textarea "I have updated the cost. WO is approved, Please upload the invoice under invoic…"
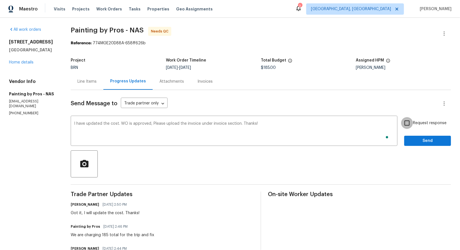
click at [411, 118] on input "Request response" at bounding box center [407, 123] width 12 height 12
checkbox input "true"
click at [424, 145] on button "Send" at bounding box center [428, 141] width 47 height 10
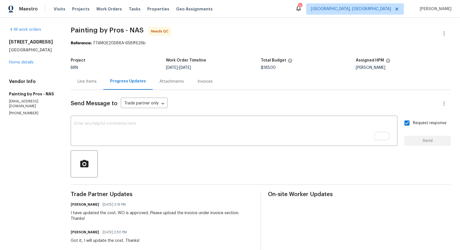
click at [88, 87] on div "Line Items" at bounding box center [87, 81] width 33 height 17
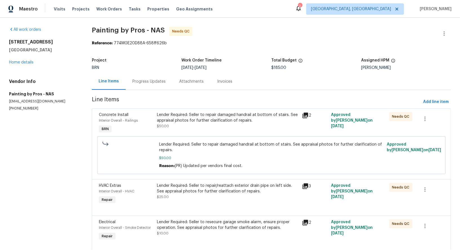
click at [194, 112] on div "Lender Required: Seller to repair damaged handrail at bottom of stairs. See app…" at bounding box center [228, 117] width 142 height 11
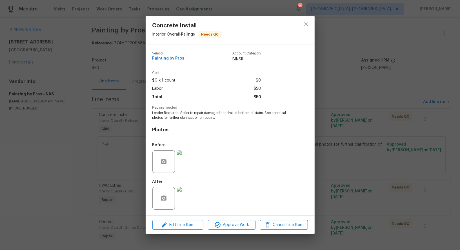
click at [237, 216] on div "Edit Line Item Approve Work Cancel Line Item" at bounding box center [230, 224] width 169 height 19
click at [234, 223] on span "Approve Work" at bounding box center [232, 224] width 44 height 7
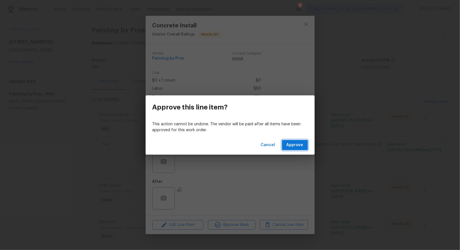
click at [298, 142] on span "Approve" at bounding box center [295, 145] width 17 height 7
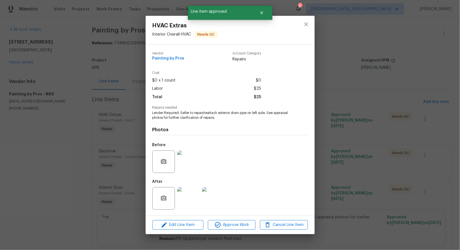
click at [229, 233] on div "Edit Line Item Approve Work Cancel Line Item" at bounding box center [230, 224] width 169 height 19
click at [230, 228] on span "Approve Work" at bounding box center [232, 224] width 44 height 7
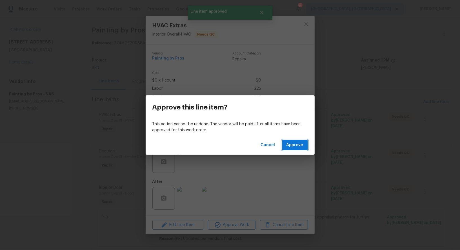
click at [302, 142] on span "Approve" at bounding box center [295, 145] width 17 height 7
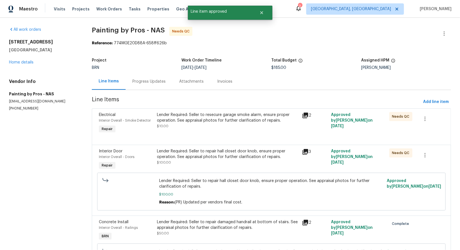
click at [220, 125] on div "Lender Required: Seller to resecure garage smoke alarm, ensure proper operation…" at bounding box center [228, 120] width 142 height 17
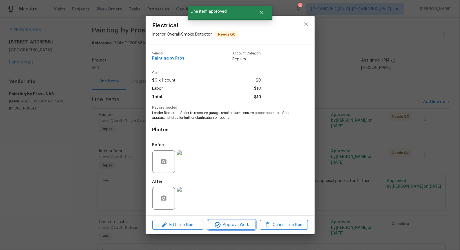
click at [237, 227] on span "Approve Work" at bounding box center [232, 224] width 44 height 7
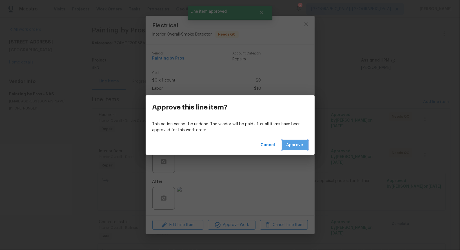
click at [299, 147] on span "Approve" at bounding box center [295, 145] width 17 height 7
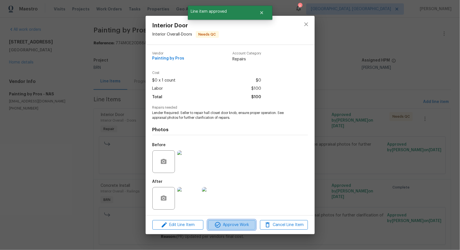
click at [232, 227] on span "Approve Work" at bounding box center [232, 224] width 44 height 7
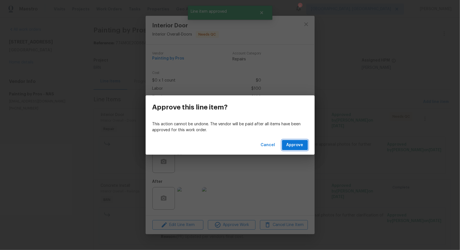
click at [291, 147] on span "Approve" at bounding box center [295, 145] width 17 height 7
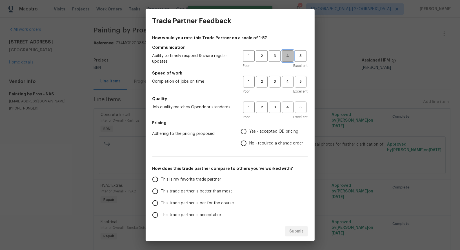
click at [286, 60] on button "4" at bounding box center [288, 56] width 12 height 12
click at [286, 85] on span "4" at bounding box center [288, 81] width 10 height 6
click at [288, 109] on span "4" at bounding box center [288, 107] width 10 height 6
click at [244, 141] on input "No - required a change order" at bounding box center [244, 143] width 12 height 12
radio input "true"
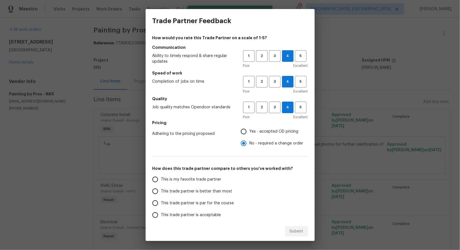
scroll to position [36, 0]
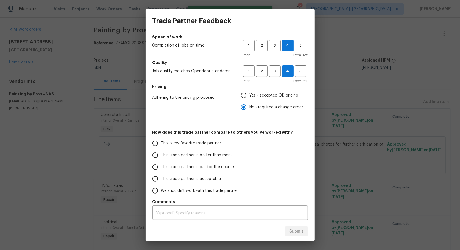
click at [147, 160] on div "How would you rate this Trade Partner on a scale of 1-5? Communication Ability …" at bounding box center [230, 127] width 169 height 189
click at [154, 160] on input "This trade partner is better than most" at bounding box center [155, 155] width 12 height 12
click at [294, 233] on span "Submit" at bounding box center [297, 231] width 14 height 7
radio input "true"
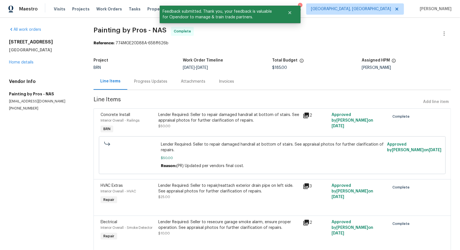
click at [144, 82] on div "Progress Updates" at bounding box center [150, 82] width 33 height 6
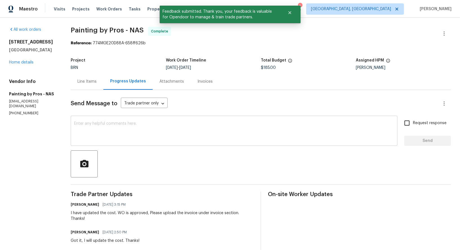
click at [169, 142] on div "x ​" at bounding box center [234, 131] width 327 height 29
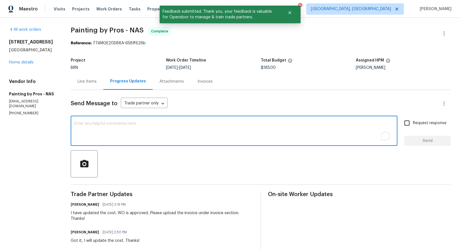
click at [89, 77] on div "Line Items" at bounding box center [87, 81] width 33 height 17
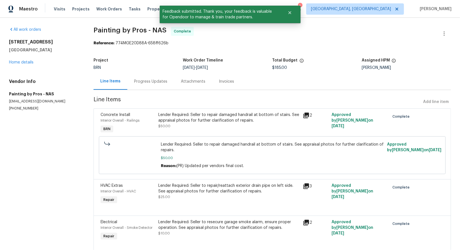
click at [218, 85] on div "Invoices" at bounding box center [226, 81] width 29 height 17
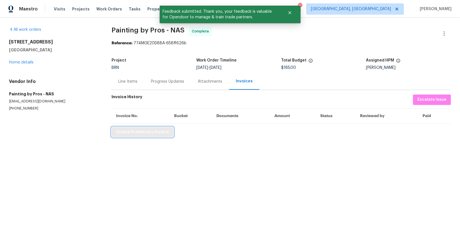
click at [126, 133] on span "Create Preliminary Invoice" at bounding box center [142, 132] width 53 height 7
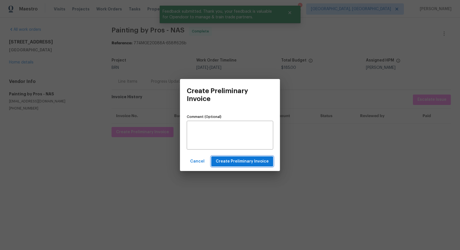
click at [234, 161] on span "Create Preliminary Invoice" at bounding box center [242, 161] width 53 height 7
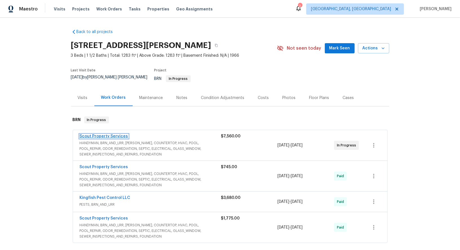
click at [109, 134] on link "Scout Property Services" at bounding box center [104, 136] width 48 height 4
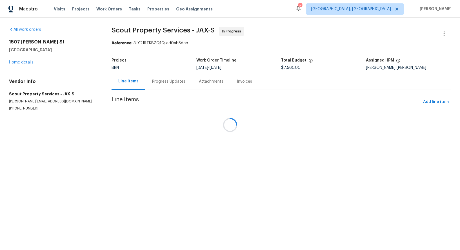
click at [149, 84] on div "Progress Updates" at bounding box center [168, 81] width 47 height 17
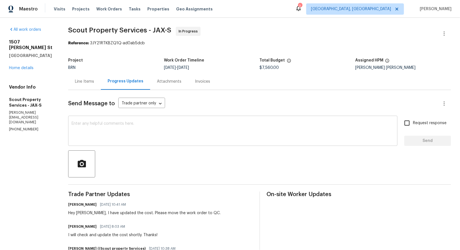
click at [136, 132] on textarea at bounding box center [233, 132] width 323 height 20
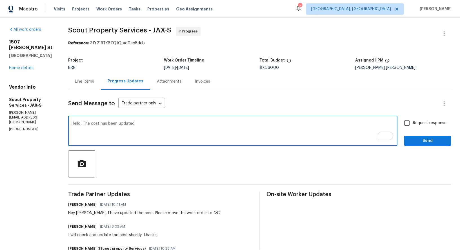
click at [84, 125] on textarea "Hello, The cost has been updated" at bounding box center [233, 132] width 323 height 20
click at [200, 124] on textarea "Hello, As per our conversation, The cost has been updated" at bounding box center [233, 132] width 323 height 20
type textarea "Hello, As per our conversation, The cost has been updated, please move this wor…"
click at [412, 122] on input "Request response" at bounding box center [407, 123] width 12 height 12
checkbox input "true"
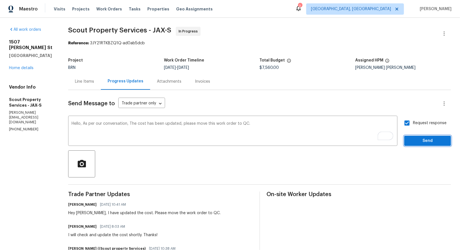
click at [413, 140] on span "Send" at bounding box center [428, 140] width 38 height 7
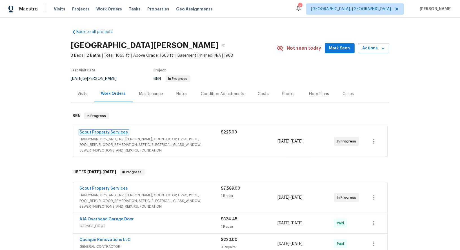
click at [112, 132] on link "Scout Property Services" at bounding box center [104, 132] width 48 height 4
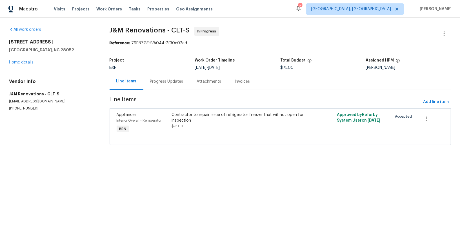
click at [151, 83] on div "Progress Updates" at bounding box center [166, 82] width 33 height 6
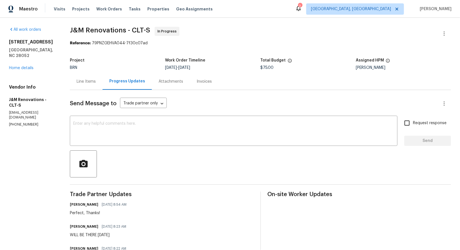
click at [95, 81] on div "Line Items" at bounding box center [86, 81] width 33 height 17
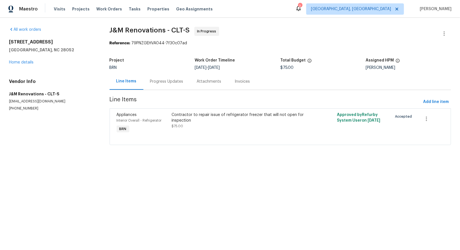
click at [162, 89] on div "Progress Updates" at bounding box center [166, 81] width 47 height 17
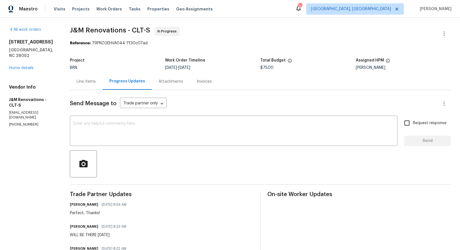
click at [90, 84] on div "Line Items" at bounding box center [86, 82] width 19 height 6
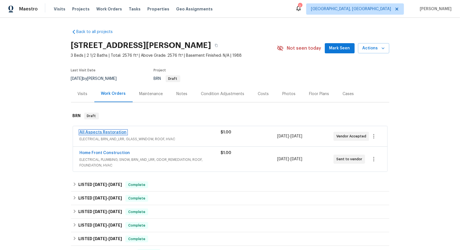
click at [98, 134] on link "All Aspects Restoration" at bounding box center [103, 132] width 47 height 4
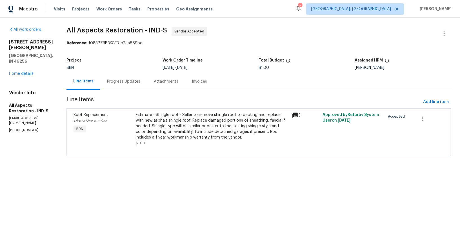
click at [147, 86] on div "Attachments" at bounding box center [166, 81] width 38 height 17
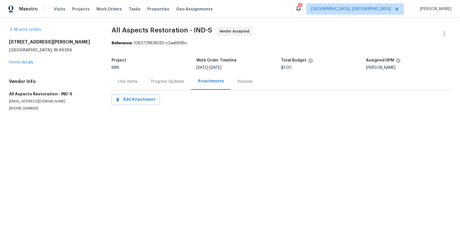
click at [155, 86] on div "Progress Updates" at bounding box center [167, 81] width 47 height 17
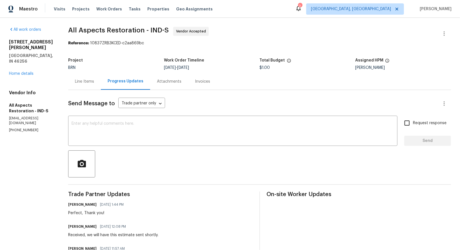
click at [156, 147] on div "Send Message to Trade partner only Trade partner only ​ x ​ Request response Se…" at bounding box center [259, 197] width 383 height 215
click at [140, 135] on textarea at bounding box center [233, 132] width 323 height 20
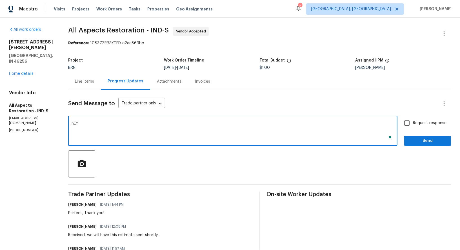
type textarea "hEY"
click at [118, 123] on textarea "Hey James, Is there any ipdate on the estimate?" at bounding box center [233, 132] width 323 height 20
click at [200, 128] on textarea "Hey James, Is there any update on the estimate?" at bounding box center [233, 132] width 323 height 20
type textarea "Hey James, Is there any update on the estimate? Also, If it is approved, How so…"
click at [401, 125] on div "Hey James, Is there any update on the estimate? Also, If it is approved, How so…" at bounding box center [259, 131] width 383 height 29
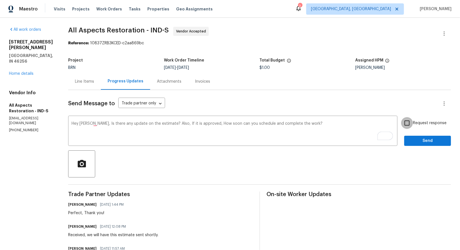
click at [406, 125] on input "Request response" at bounding box center [407, 123] width 12 height 12
checkbox input "true"
click at [418, 136] on button "Send" at bounding box center [428, 141] width 47 height 10
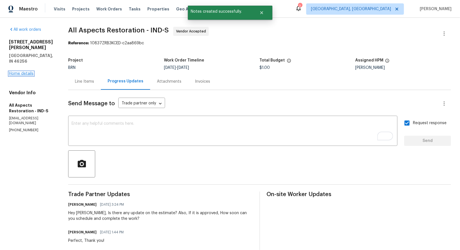
click at [24, 72] on link "Home details" at bounding box center [21, 74] width 25 height 4
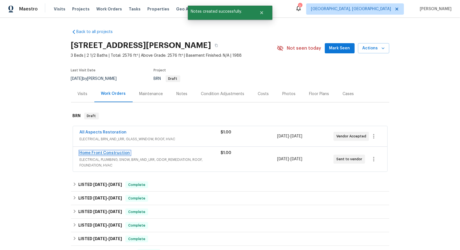
click at [105, 151] on link "Home Front Construction" at bounding box center [105, 153] width 50 height 4
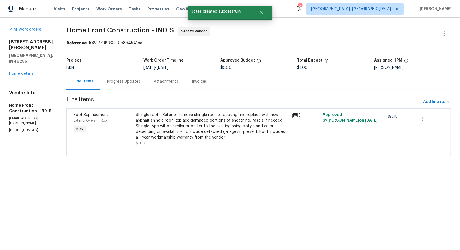
click at [140, 79] on div "Progress Updates" at bounding box center [123, 82] width 33 height 6
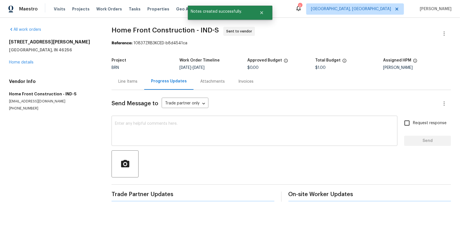
click at [152, 128] on textarea at bounding box center [254, 132] width 279 height 20
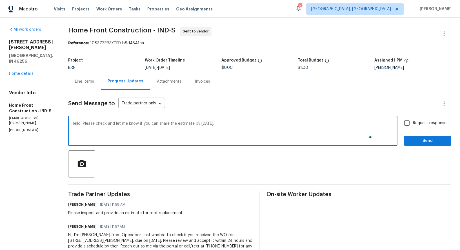
type textarea "Hello, Please check and let me know if you can share the estimate by tomorrow."
click at [407, 122] on input "Request response" at bounding box center [407, 123] width 12 height 12
checkbox input "true"
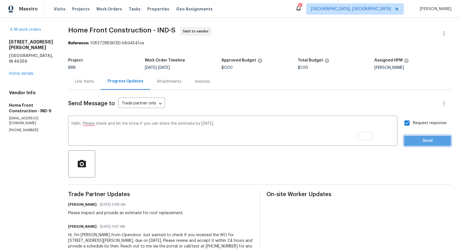
click at [419, 145] on button "Send" at bounding box center [428, 141] width 47 height 10
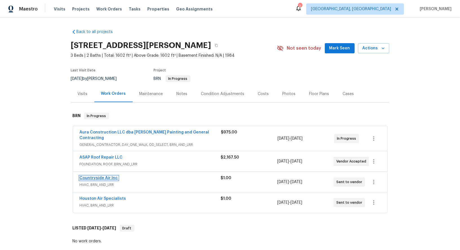
click at [104, 176] on link "Countryside Air Inc" at bounding box center [99, 178] width 38 height 4
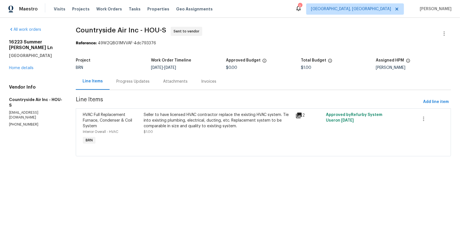
click at [133, 90] on section "Countryside Air Inc - HOU-S Sent to vendor Reference: 49W2QBG1MVVAF-4dc793376 P…" at bounding box center [264, 95] width 376 height 136
click at [132, 85] on div "Progress Updates" at bounding box center [133, 81] width 47 height 17
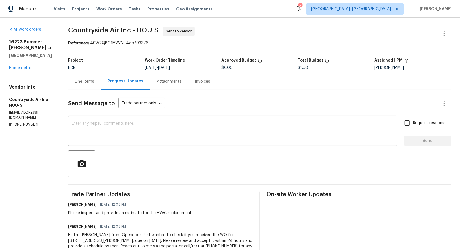
click at [151, 142] on div "x ​" at bounding box center [233, 131] width 330 height 29
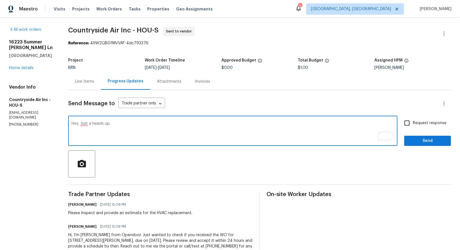
paste textarea "Buyer is requesting the 2.5 ton HVAC system be replaced with a 3 ton system, no…"
paste textarea "3 ton system"
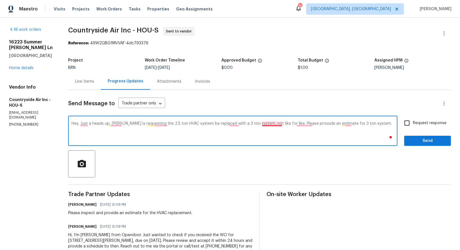
click at [269, 124] on textarea "Hey, Just a heads up, [PERSON_NAME] is requesting the 2.5 ton HVAC system be re…" at bounding box center [233, 132] width 323 height 20
click at [235, 122] on textarea "Hey, Just a heads up, [PERSON_NAME] is requesting the 2.5 ton HVAC system be re…" at bounding box center [233, 132] width 323 height 20
click at [235, 136] on textarea "Hey, Just a heads up, [PERSON_NAME] is requesting the 2.5 ton HVAC system be re…" at bounding box center [233, 132] width 323 height 20
click at [233, 123] on textarea "Hey, Just a heads up, [PERSON_NAME] is requesting the 2.5 ton HVAC system be re…" at bounding box center [233, 132] width 323 height 20
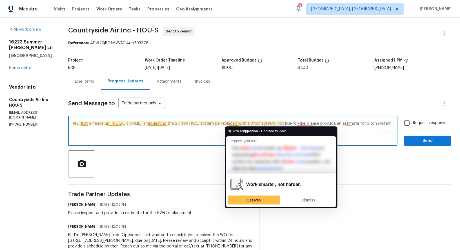
click at [190, 143] on div "Hey, Just a heads up, [PERSON_NAME] is requesting the 2.5 ton HVAC system be re…" at bounding box center [233, 131] width 330 height 29
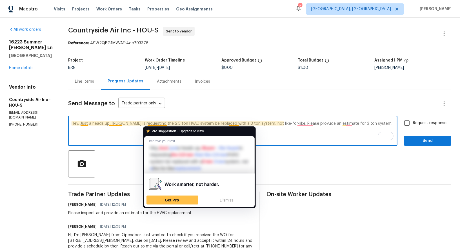
click at [154, 123] on textarea "Hey, Just a heads up, Buyer is requesting the 2.5 ton HVAC system be replaced w…" at bounding box center [233, 132] width 323 height 20
click at [291, 125] on textarea "Hey, Just a heads up, Buyer is requesting the 2.5 ton HVAC system be replaced w…" at bounding box center [233, 132] width 323 height 20
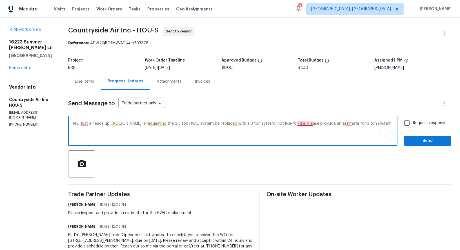
click at [306, 124] on textarea "Hey, Just a heads up, Buyer is requesting the 2.5 ton HVAC system be replaced w…" at bounding box center [233, 132] width 323 height 20
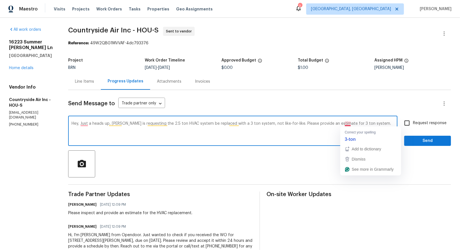
click at [350, 123] on textarea "Hey, Just a heads up, Buyer is requesting the 2.5 ton HVAC system be replaced w…" at bounding box center [233, 132] width 323 height 20
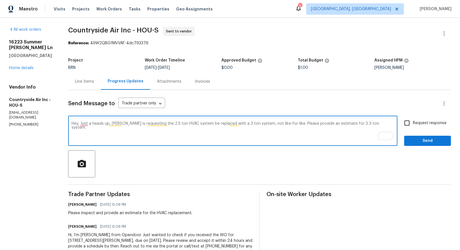
click at [372, 124] on textarea "Hey, Just a heads up, Buyer is requesting the 2.5 ton HVAC system be replaced w…" at bounding box center [233, 132] width 323 height 20
type textarea "Hey, Just a heads up, Buyer is requesting the 2.5 ton HVAC system be replaced w…"
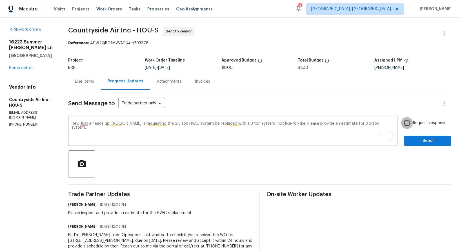
click at [409, 123] on input "Request response" at bounding box center [407, 123] width 12 height 12
checkbox input "true"
click at [410, 131] on div "Request response Send" at bounding box center [428, 131] width 47 height 29
click at [410, 137] on button "Send" at bounding box center [428, 141] width 47 height 10
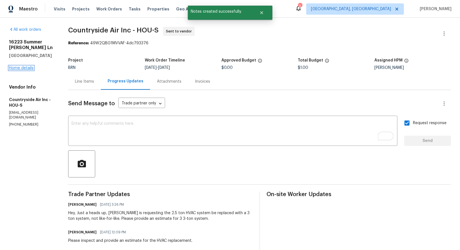
click at [27, 67] on link "Home details" at bounding box center [21, 68] width 25 height 4
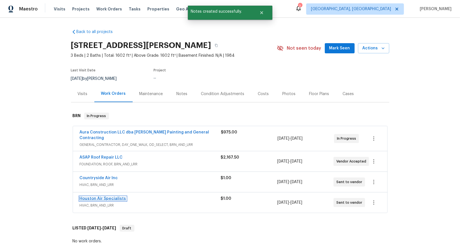
click at [103, 196] on link "Houston Air Specialists" at bounding box center [103, 198] width 47 height 4
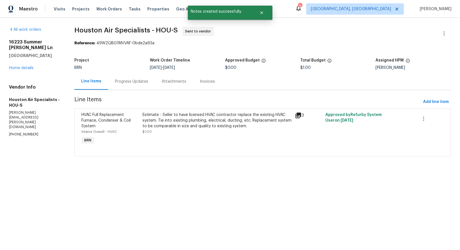
click at [141, 80] on div "Progress Updates" at bounding box center [131, 82] width 33 height 6
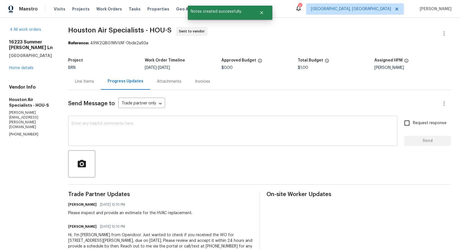
click at [169, 143] on div "x ​" at bounding box center [233, 131] width 330 height 29
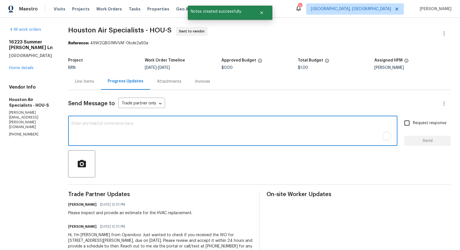
paste textarea "Hey, Just a heads up, Buyer is requesting the 2.5 ton HVAC system be replaced w…"
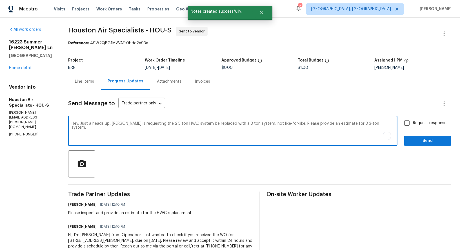
type textarea "Hey, Just a heads up, Buyer is requesting the 2.5 ton HVAC system be replaced w…"
click at [410, 126] on input "Request response" at bounding box center [407, 123] width 12 height 12
checkbox input "true"
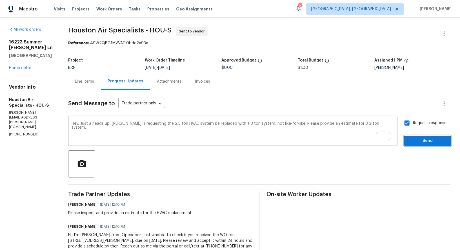
click at [411, 141] on span "Send" at bounding box center [428, 140] width 38 height 7
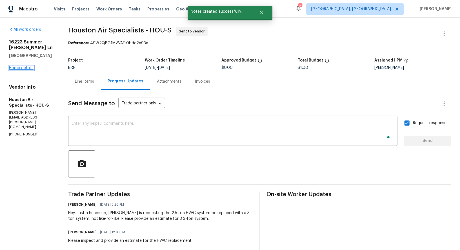
click at [16, 69] on link "Home details" at bounding box center [21, 68] width 25 height 4
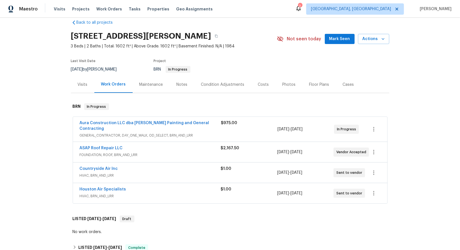
scroll to position [12, 0]
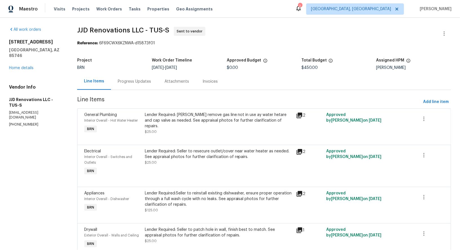
click at [159, 82] on div "Attachments" at bounding box center [177, 81] width 38 height 17
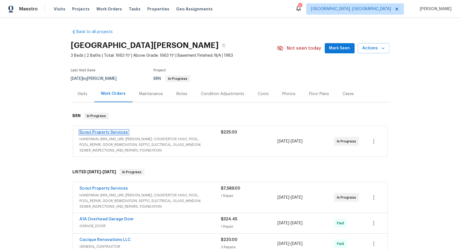
click at [104, 133] on link "Scout Property Services" at bounding box center [104, 132] width 48 height 4
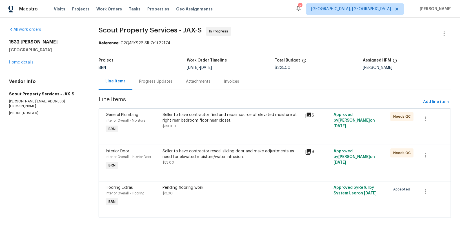
click at [192, 157] on div "Seller to have contractor reseal sliding door and make adjustments as need for …" at bounding box center [232, 153] width 139 height 11
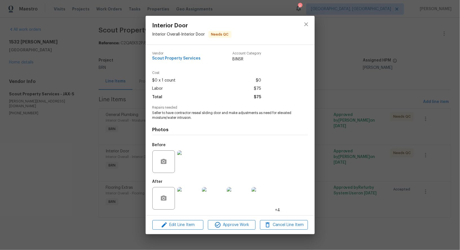
click at [192, 161] on img at bounding box center [188, 161] width 23 height 23
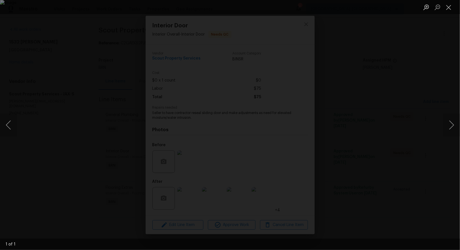
click at [376, 130] on div "Lightbox" at bounding box center [230, 125] width 460 height 250
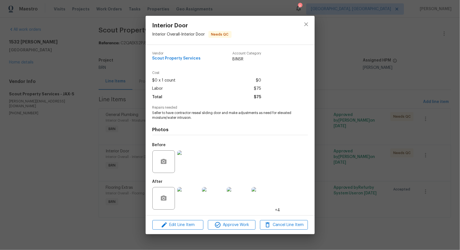
click at [187, 200] on img at bounding box center [188, 198] width 23 height 23
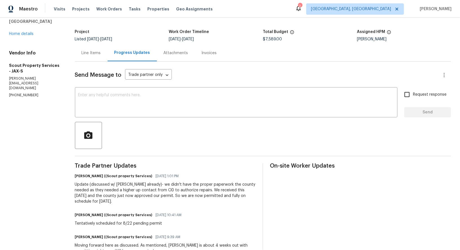
scroll to position [14, 0]
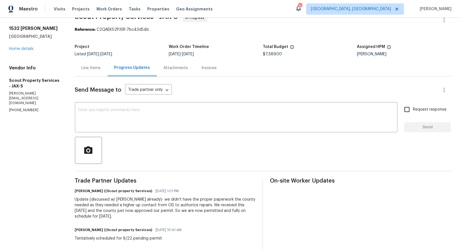
click at [94, 72] on div "Line Items" at bounding box center [91, 67] width 33 height 17
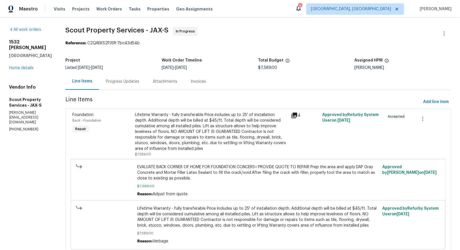
click at [125, 84] on div "Progress Updates" at bounding box center [122, 82] width 33 height 6
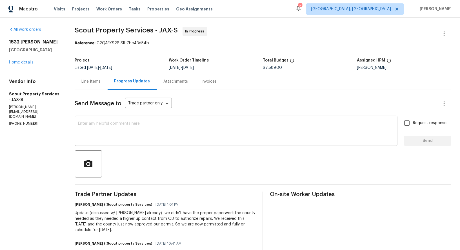
click at [125, 139] on textarea at bounding box center [236, 132] width 316 height 20
click at [92, 85] on div "Line Items" at bounding box center [91, 81] width 33 height 17
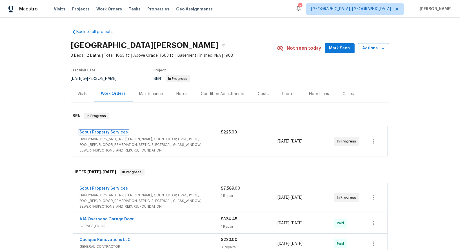
click at [118, 131] on link "Scout Property Services" at bounding box center [104, 132] width 48 height 4
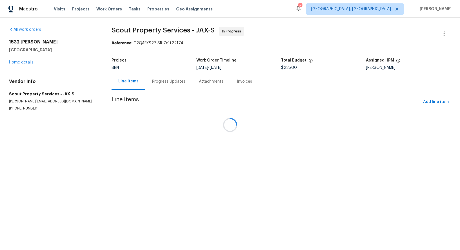
click at [154, 88] on div "Progress Updates" at bounding box center [168, 81] width 47 height 17
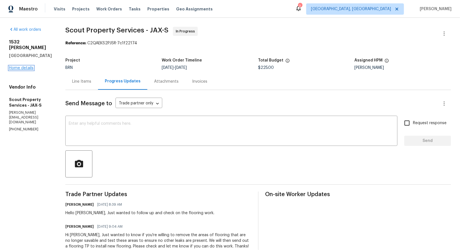
click at [10, 70] on link "Home details" at bounding box center [21, 68] width 25 height 4
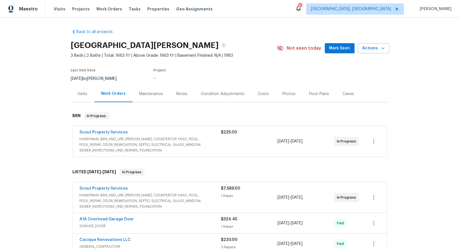
scroll to position [52, 0]
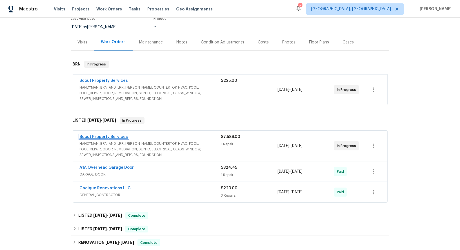
click at [119, 136] on link "Scout Property Services" at bounding box center [104, 137] width 48 height 4
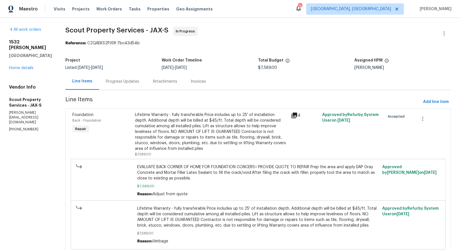
click at [153, 84] on div "Attachments" at bounding box center [165, 82] width 25 height 6
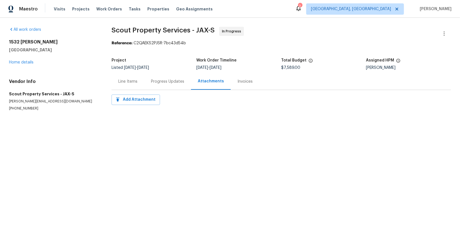
click at [147, 83] on div "Progress Updates" at bounding box center [167, 81] width 47 height 17
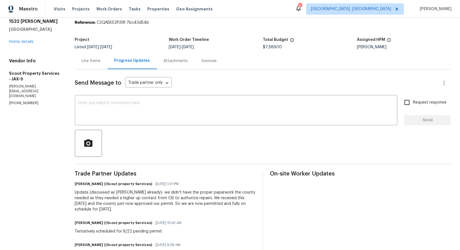
scroll to position [24, 0]
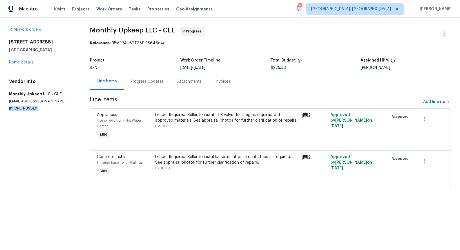
drag, startPoint x: 41, startPoint y: 109, endPoint x: 0, endPoint y: 109, distance: 41.4
click at [0, 109] on div "All work orders [STREET_ADDRESS] Home details Vendor Info Monthly Upkeep LLC - …" at bounding box center [230, 110] width 460 height 185
copy p "[PHONE_NUMBER]"
